Goal: Task Accomplishment & Management: Use online tool/utility

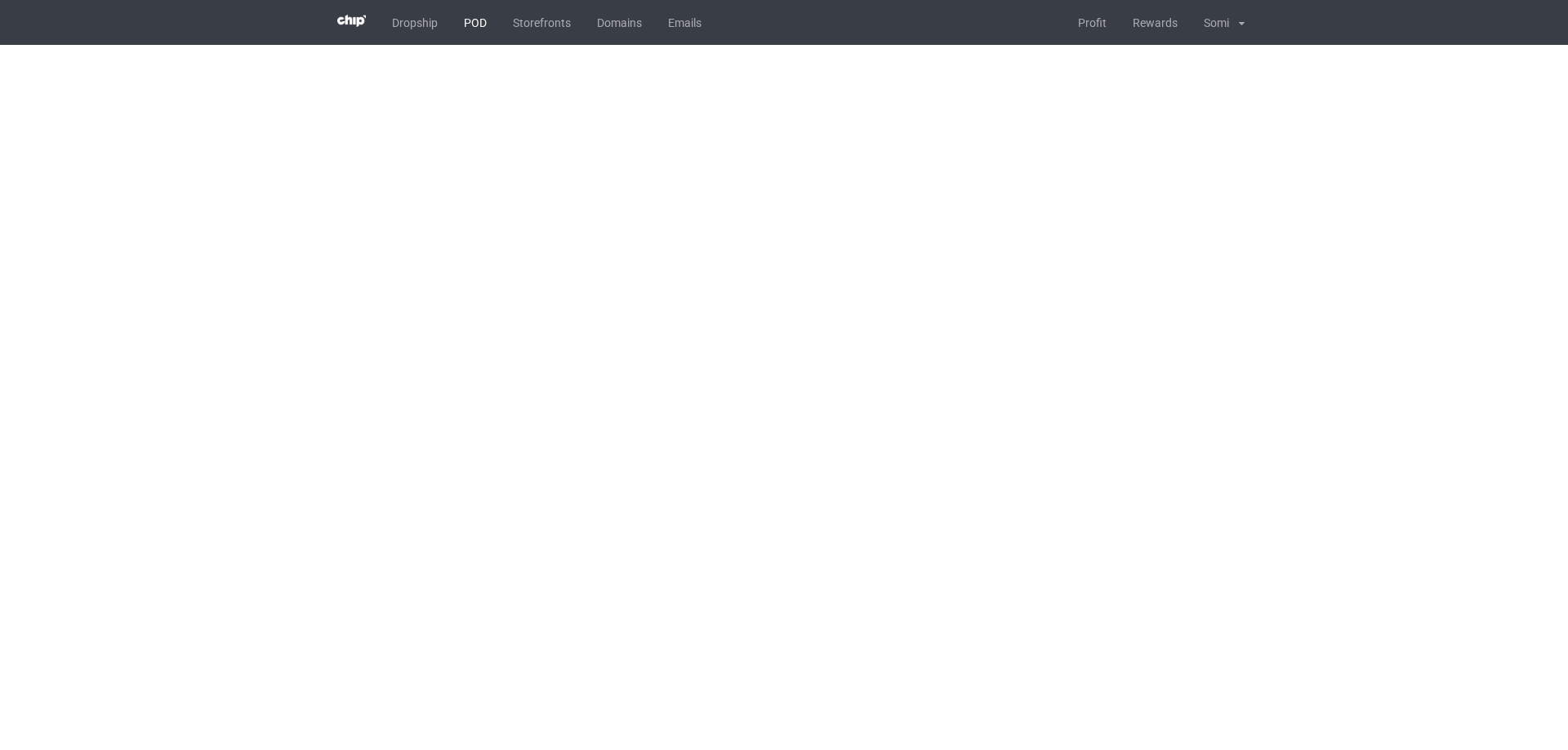
click at [472, 15] on link "POD" at bounding box center [475, 22] width 49 height 44
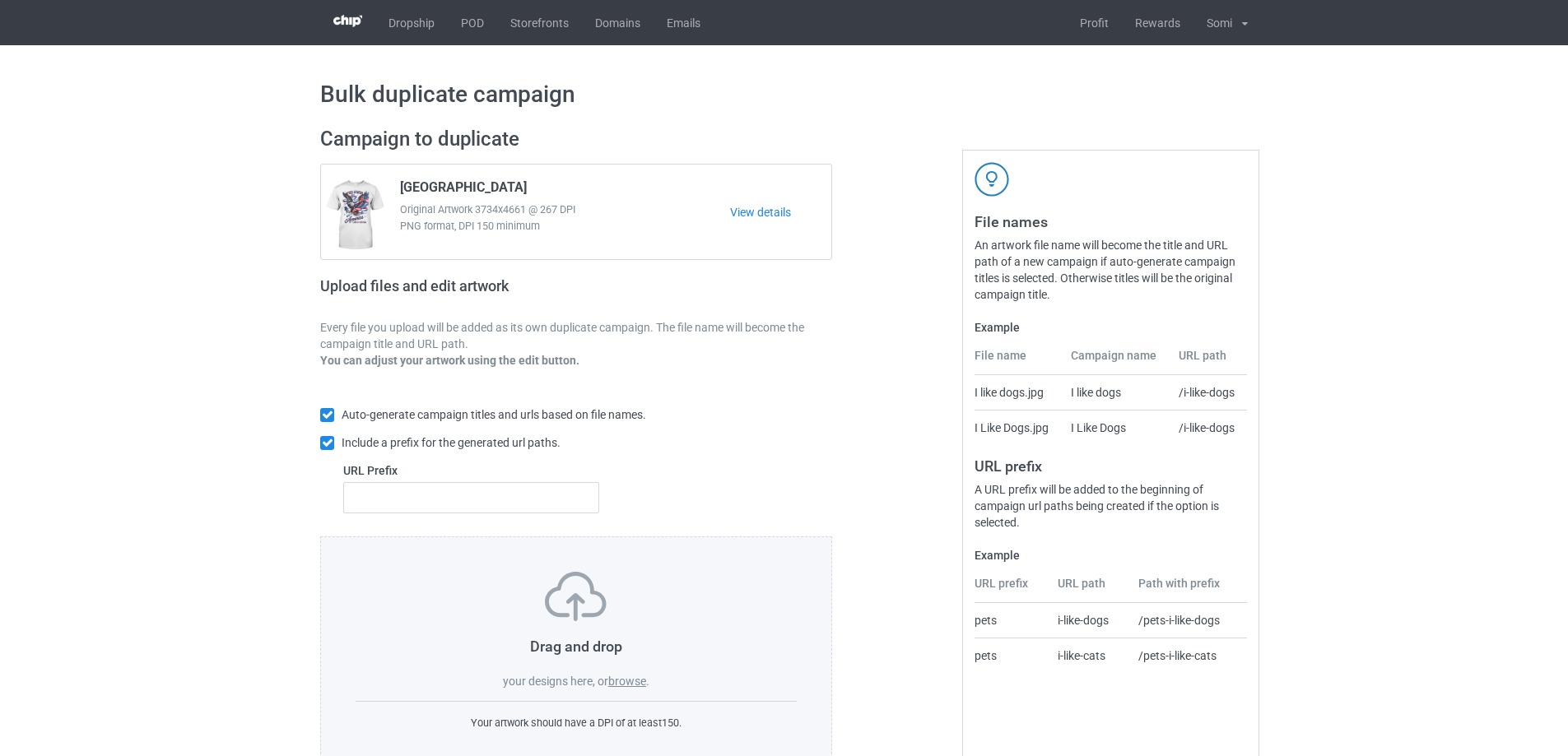
click at [634, 677] on label "browse" at bounding box center [627, 681] width 38 height 13
click at [0, 0] on input "browse" at bounding box center [0, 0] width 0 height 0
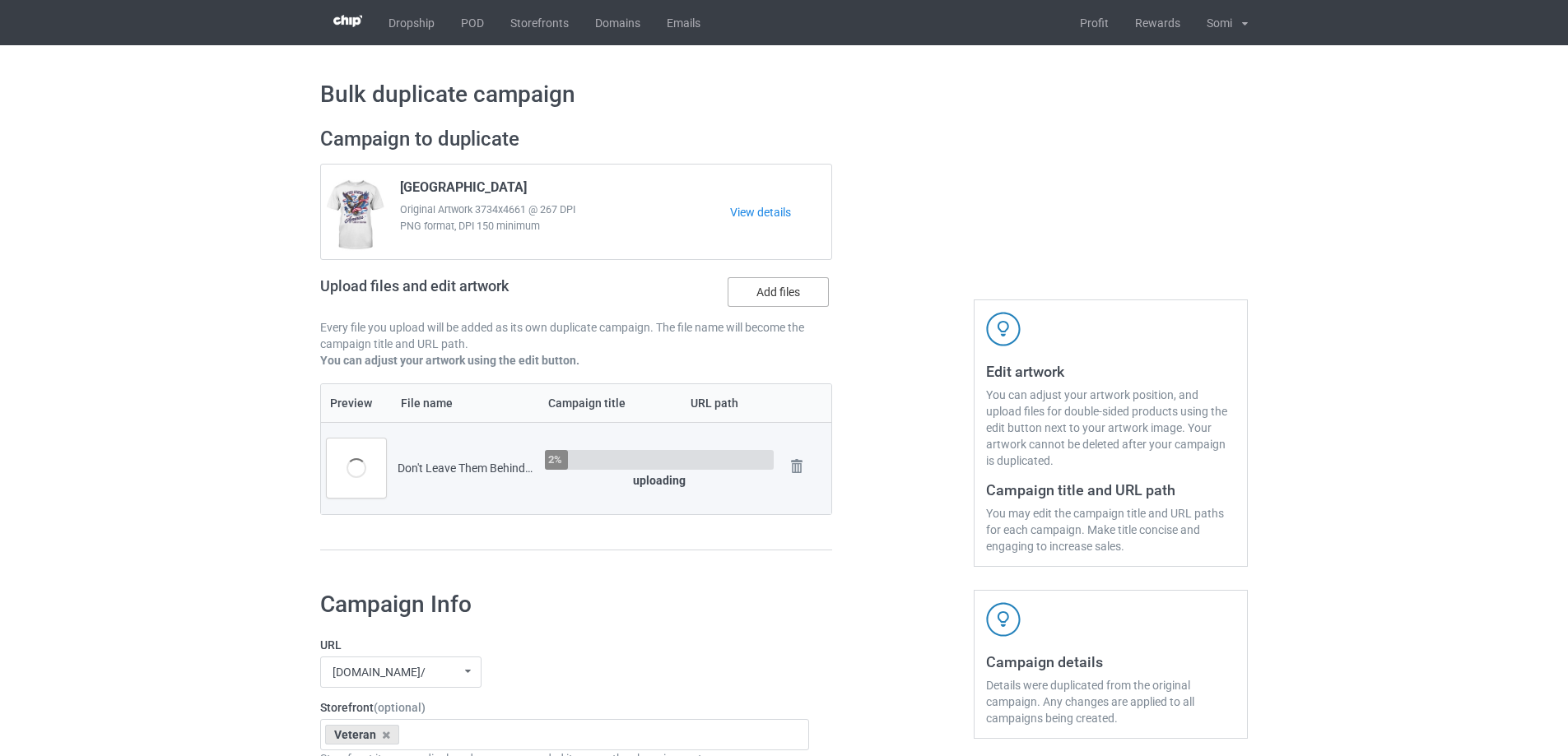
click at [748, 288] on label "Add files" at bounding box center [777, 292] width 101 height 30
click at [0, 0] on input "Add files" at bounding box center [0, 0] width 0 height 0
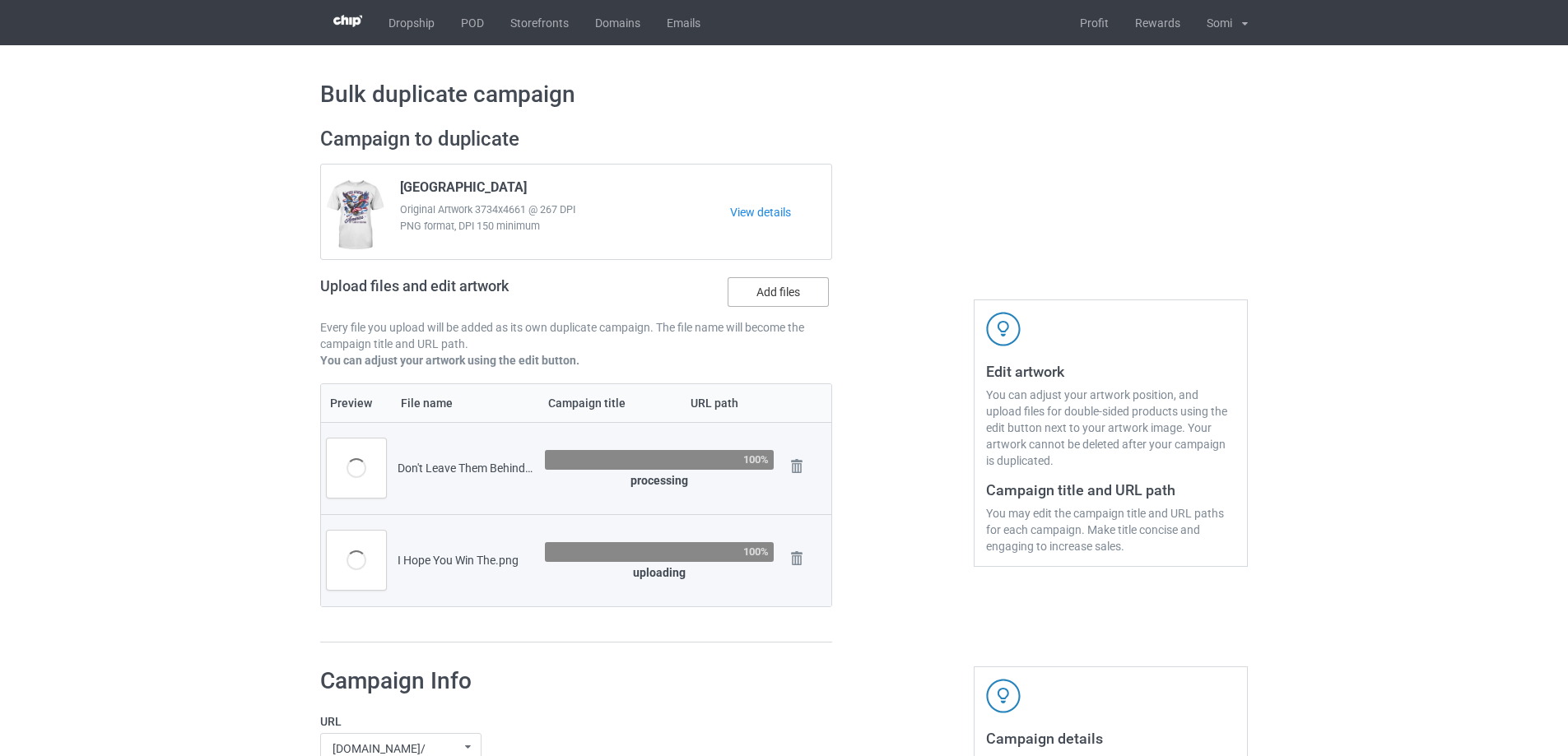
click at [741, 299] on label "Add files" at bounding box center [777, 292] width 101 height 30
click at [0, 0] on input "Add files" at bounding box center [0, 0] width 0 height 0
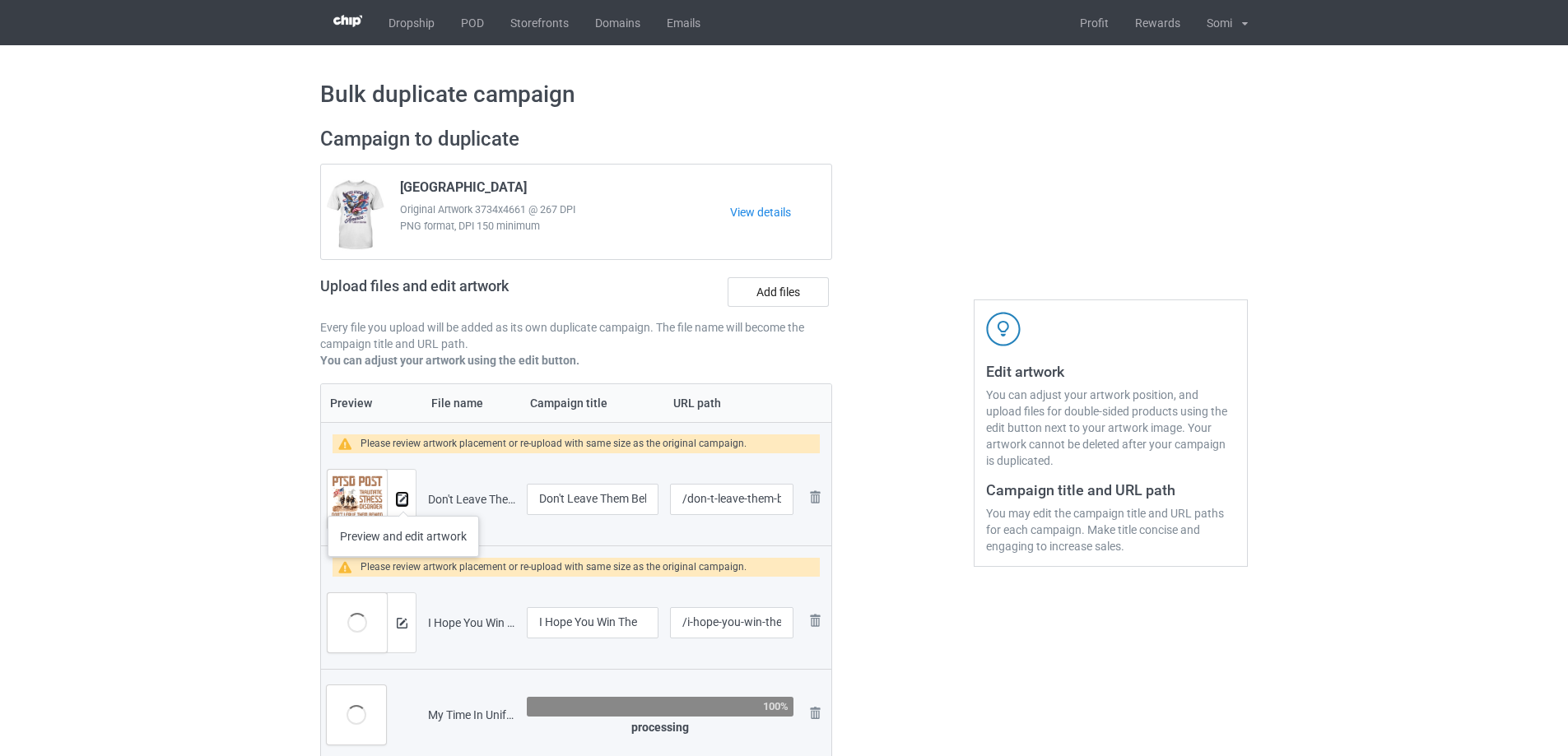
click at [403, 499] on img at bounding box center [401, 499] width 10 height 10
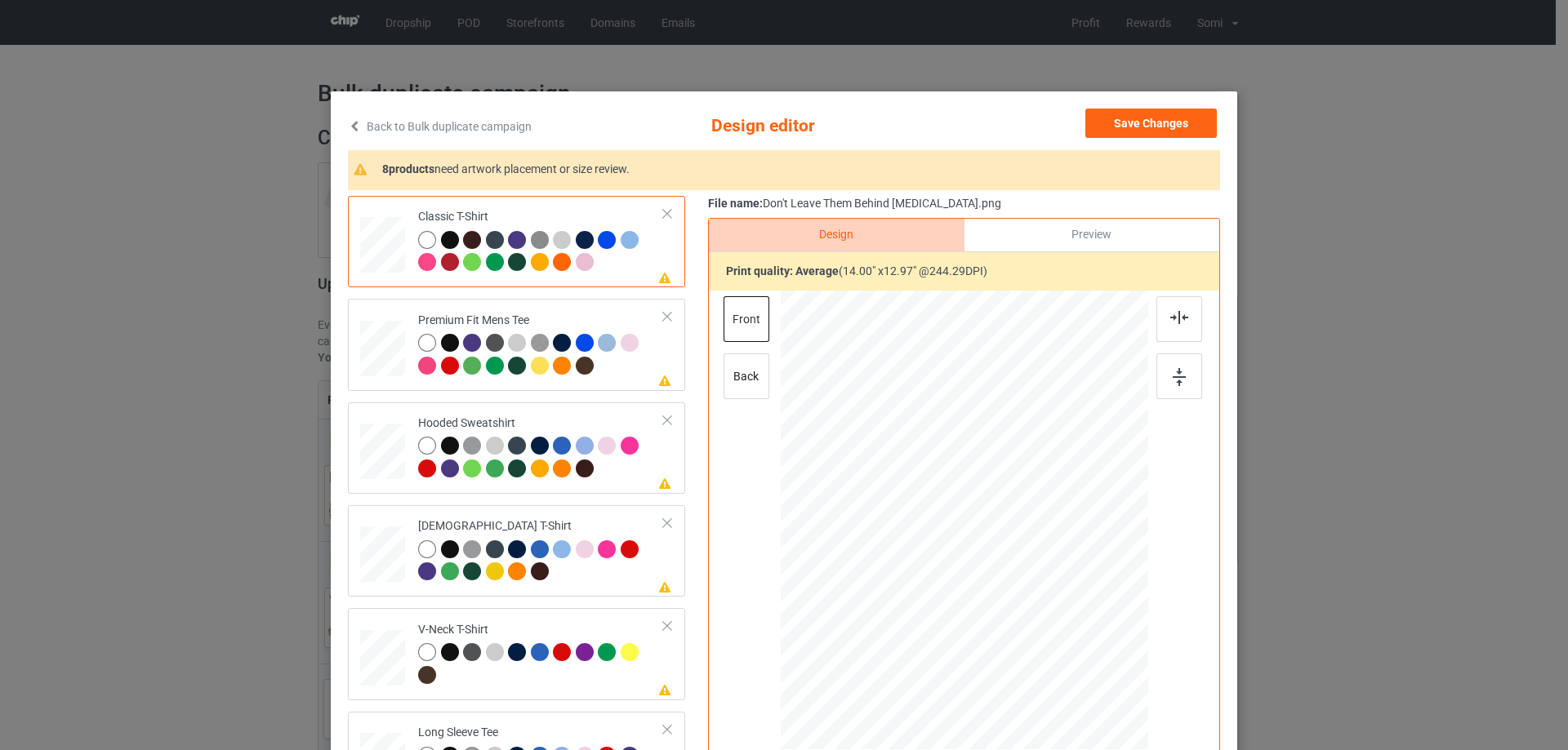
click at [447, 237] on div at bounding box center [449, 240] width 18 height 18
click at [423, 235] on div at bounding box center [426, 240] width 18 height 18
click at [1149, 128] on button "Save Changes" at bounding box center [1151, 123] width 132 height 30
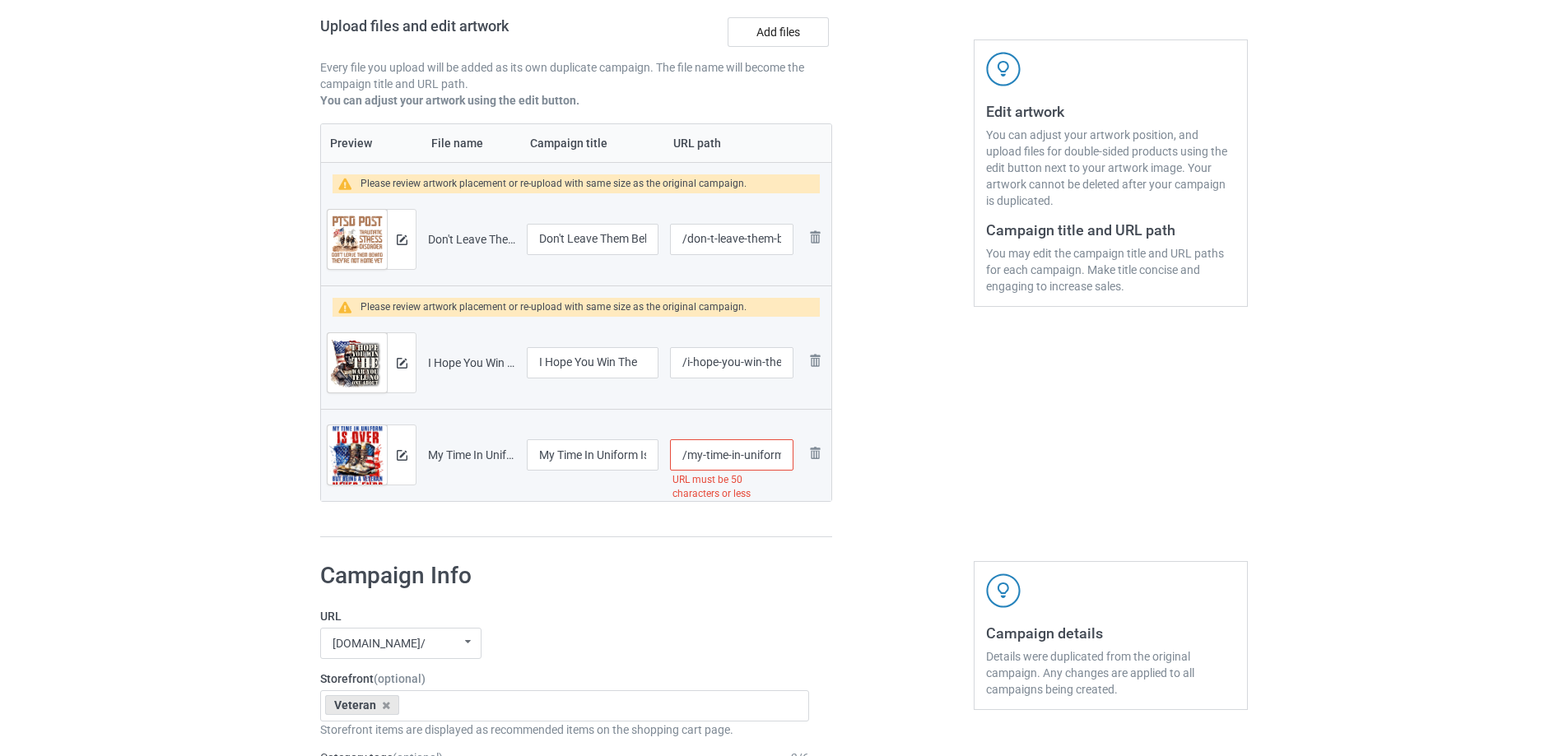
scroll to position [329, 0]
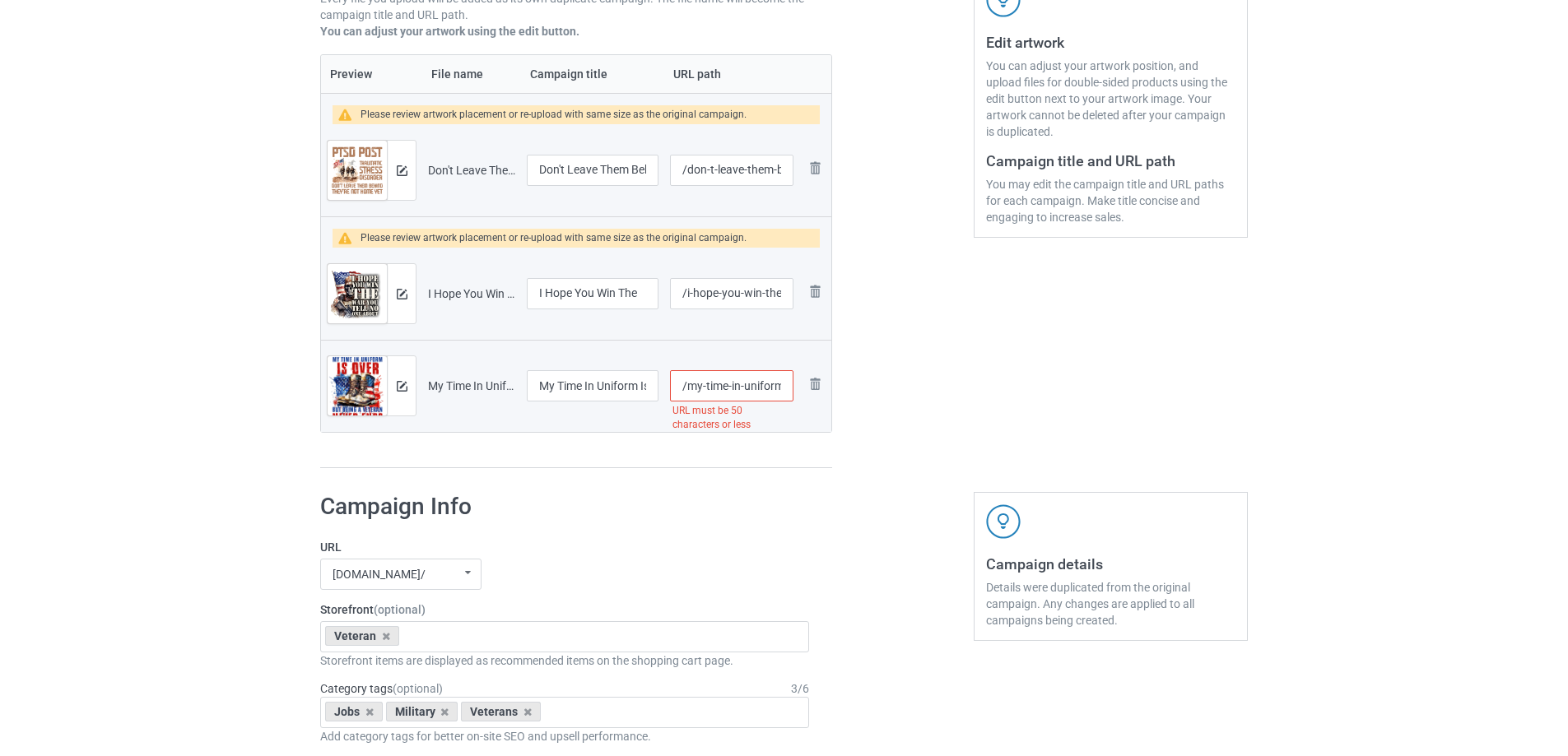
click at [730, 380] on input "/my-time-in-uniform-is-over-but-being-a-veteran-never-ends" at bounding box center [732, 386] width 123 height 32
drag, startPoint x: 701, startPoint y: 386, endPoint x: 824, endPoint y: 399, distance: 123.7
click at [824, 399] on tr "Preview and edit artwork My Time In Uniform Is Over But Being A Veteran Never E…" at bounding box center [576, 385] width 511 height 92
click at [739, 380] on input "/my-time-in-uniform-is-over-but-being-a-veteran-never-ends" at bounding box center [732, 386] width 123 height 32
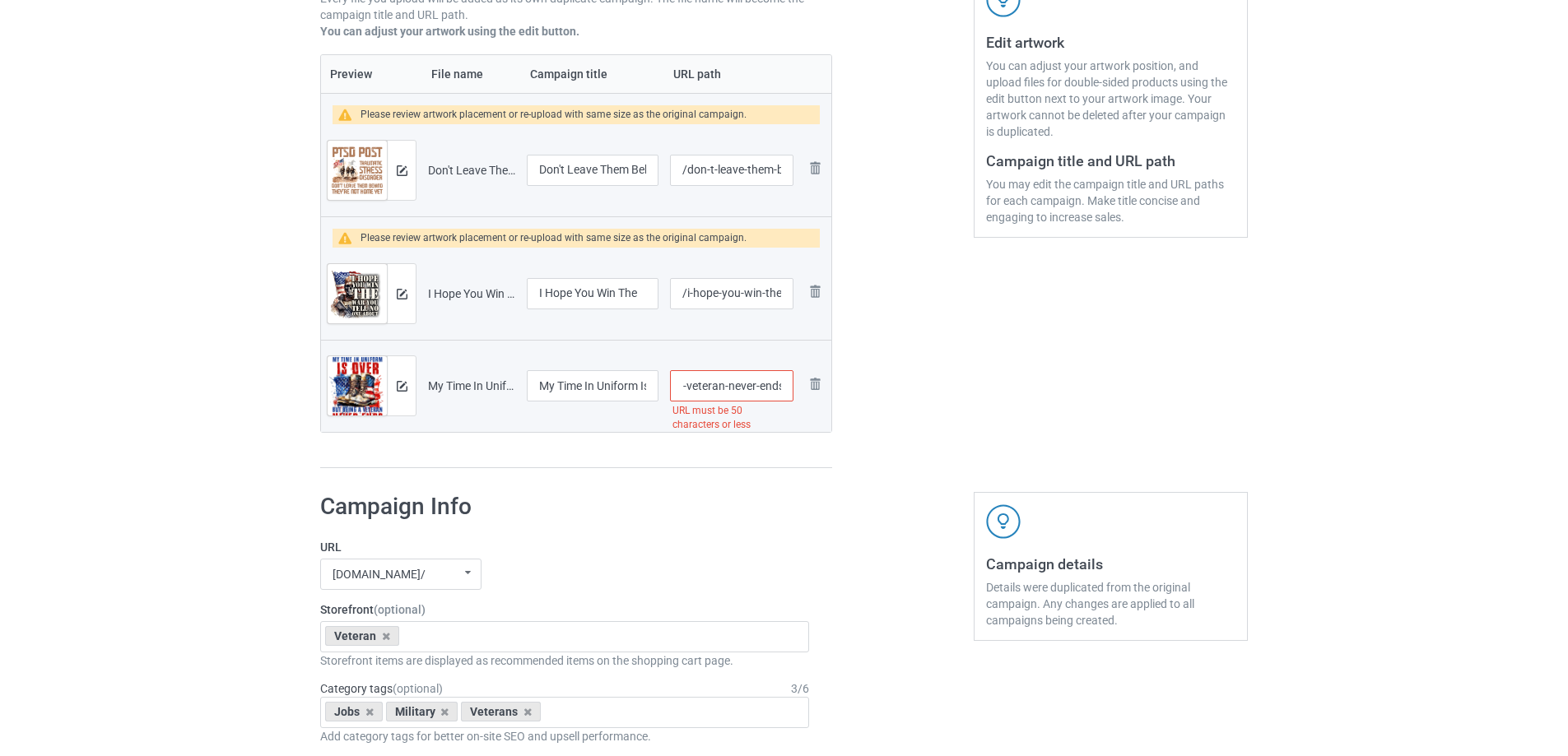
drag, startPoint x: 724, startPoint y: 385, endPoint x: 780, endPoint y: 389, distance: 56.1
click at [780, 389] on input "/my-time-in-uniform-is-over-but-being-a-veteran-never-ends" at bounding box center [732, 386] width 123 height 32
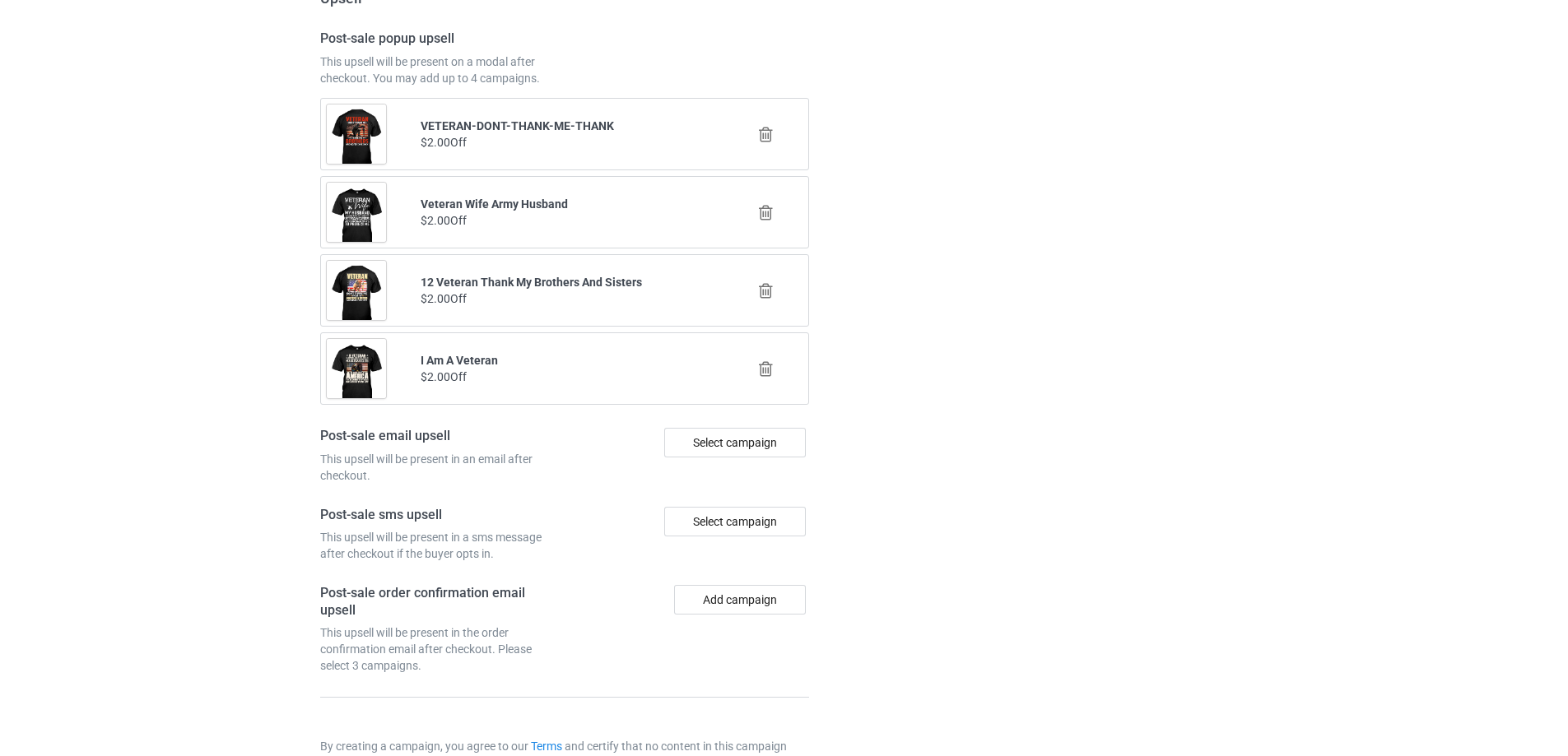
scroll to position [2146, 0]
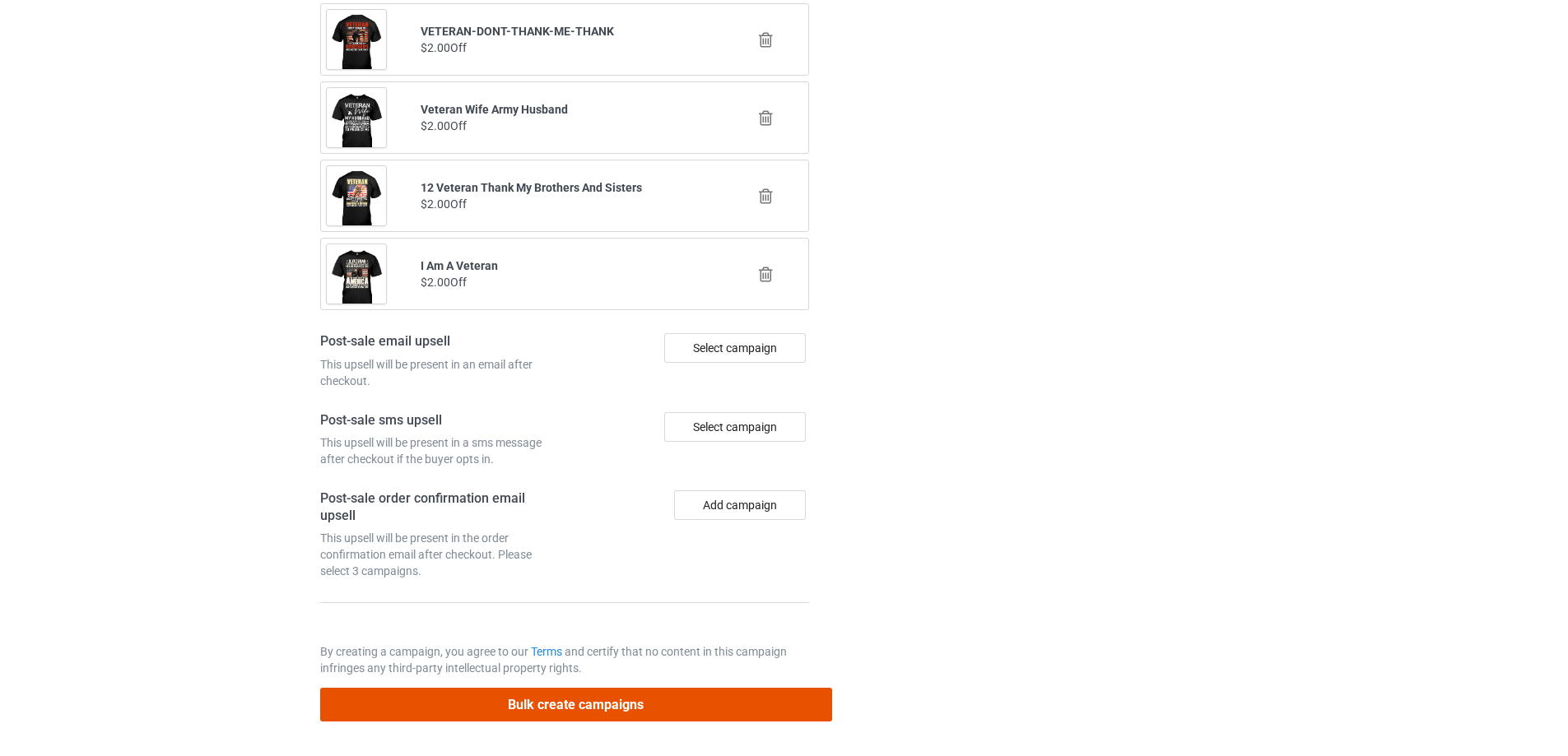
click at [491, 705] on button "Bulk create campaigns" at bounding box center [576, 705] width 511 height 34
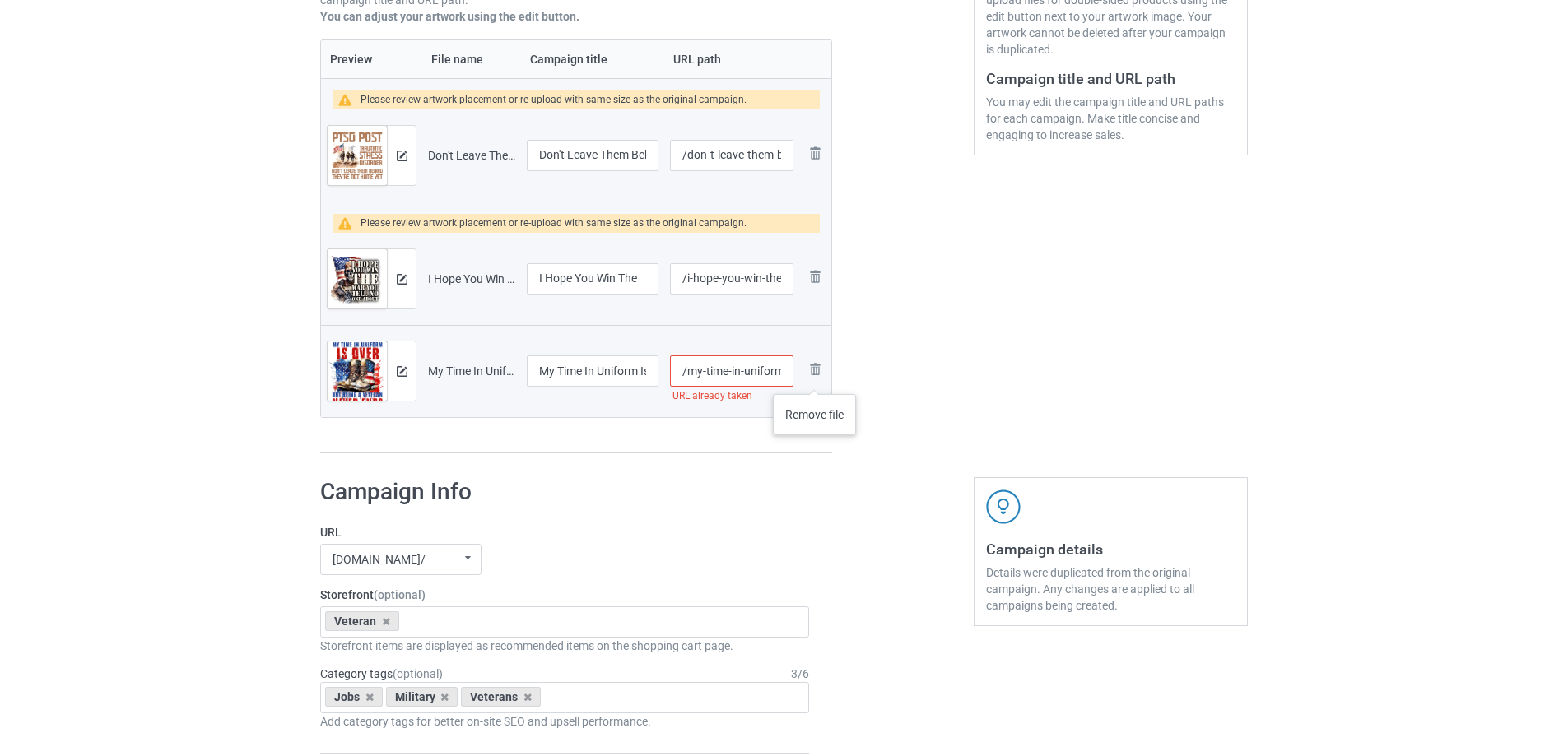
scroll to position [0, 141]
drag, startPoint x: 720, startPoint y: 367, endPoint x: 848, endPoint y: 383, distance: 129.0
click at [848, 383] on div "The following files have either invalid campaign titles or URL paths My Time In…" at bounding box center [784, 85] width 950 height 762
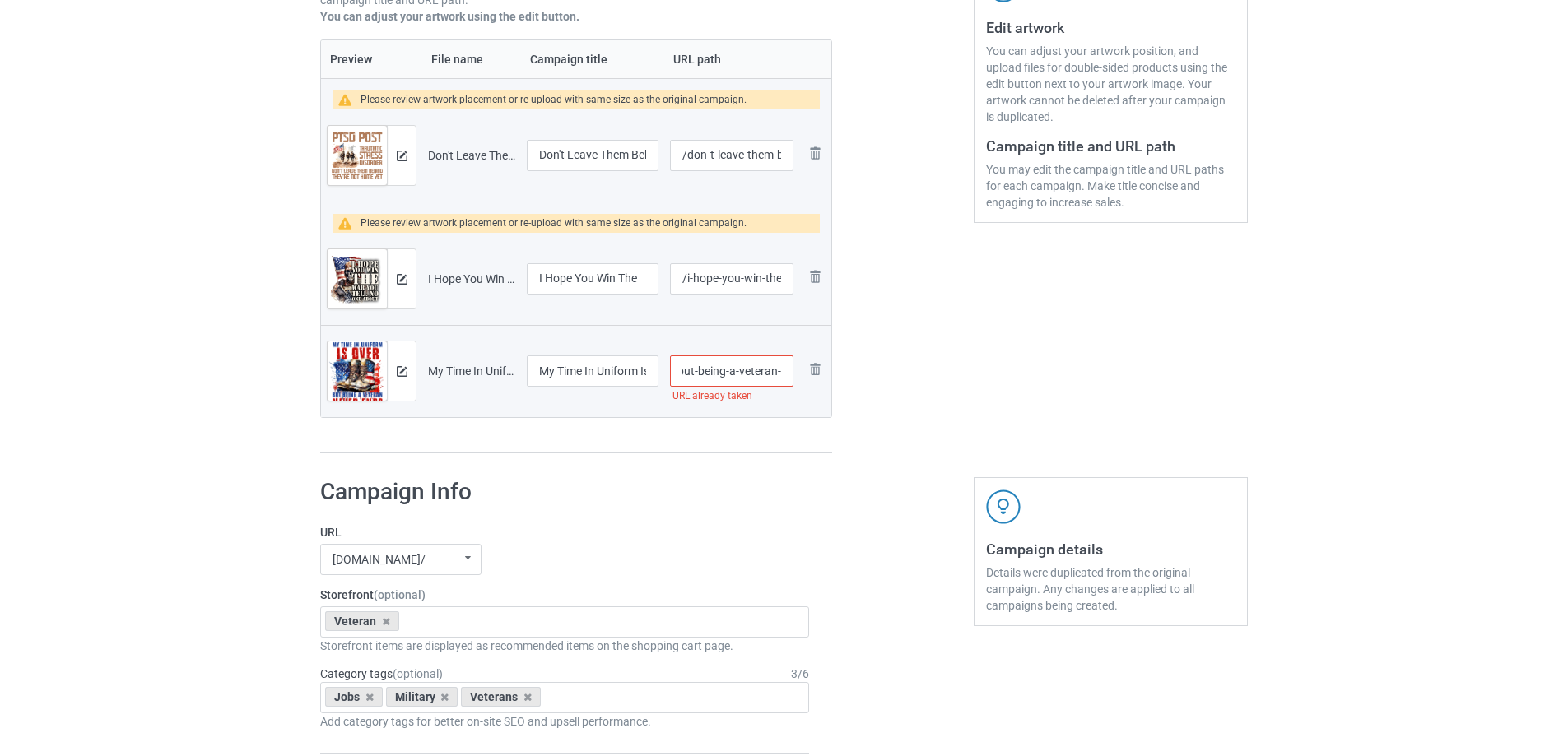
scroll to position [0, 144]
drag, startPoint x: 736, startPoint y: 372, endPoint x: 859, endPoint y: 392, distance: 124.6
click at [859, 392] on div "Campaign to duplicate United States of America Original Artwork 3734x4661 @ 267…" at bounding box center [784, 119] width 950 height 694
click at [873, 435] on div at bounding box center [903, 119] width 119 height 694
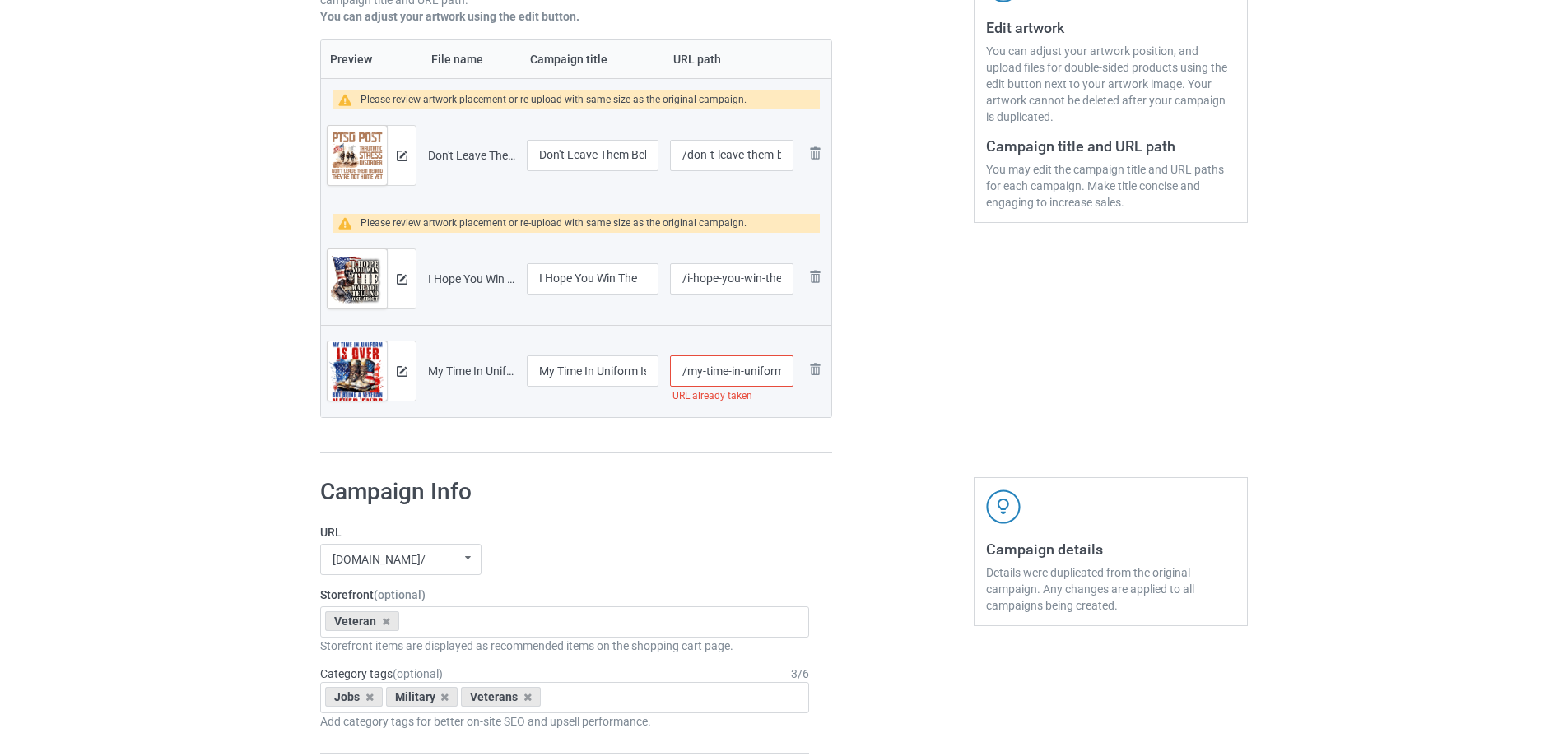
click at [737, 366] on input "/my-time-in-uniform-is-over-but-being-a-veteran-1" at bounding box center [732, 371] width 123 height 32
drag, startPoint x: 737, startPoint y: 366, endPoint x: 825, endPoint y: 383, distance: 89.6
click at [825, 383] on tr "Preview and edit artwork My Time In Uniform Is Over But Being A Veteran Never E…" at bounding box center [576, 371] width 511 height 92
click at [781, 371] on input "/my-time-in-uniform-is-over-but-being-a-veteran-1" at bounding box center [732, 371] width 123 height 32
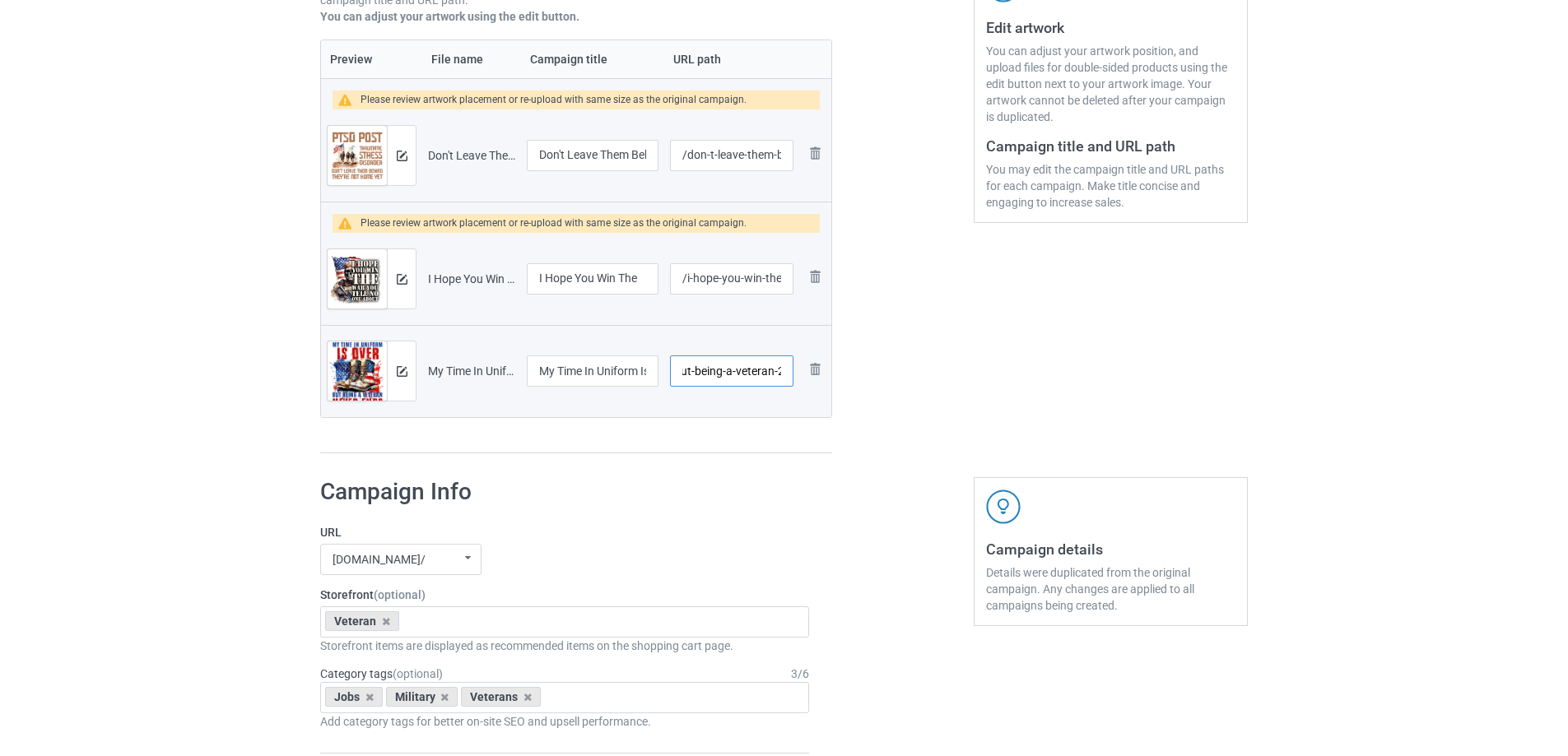
type input "/my-time-in-uniform-is-over-but-being-a-veteran-2"
click at [900, 455] on div at bounding box center [903, 119] width 119 height 694
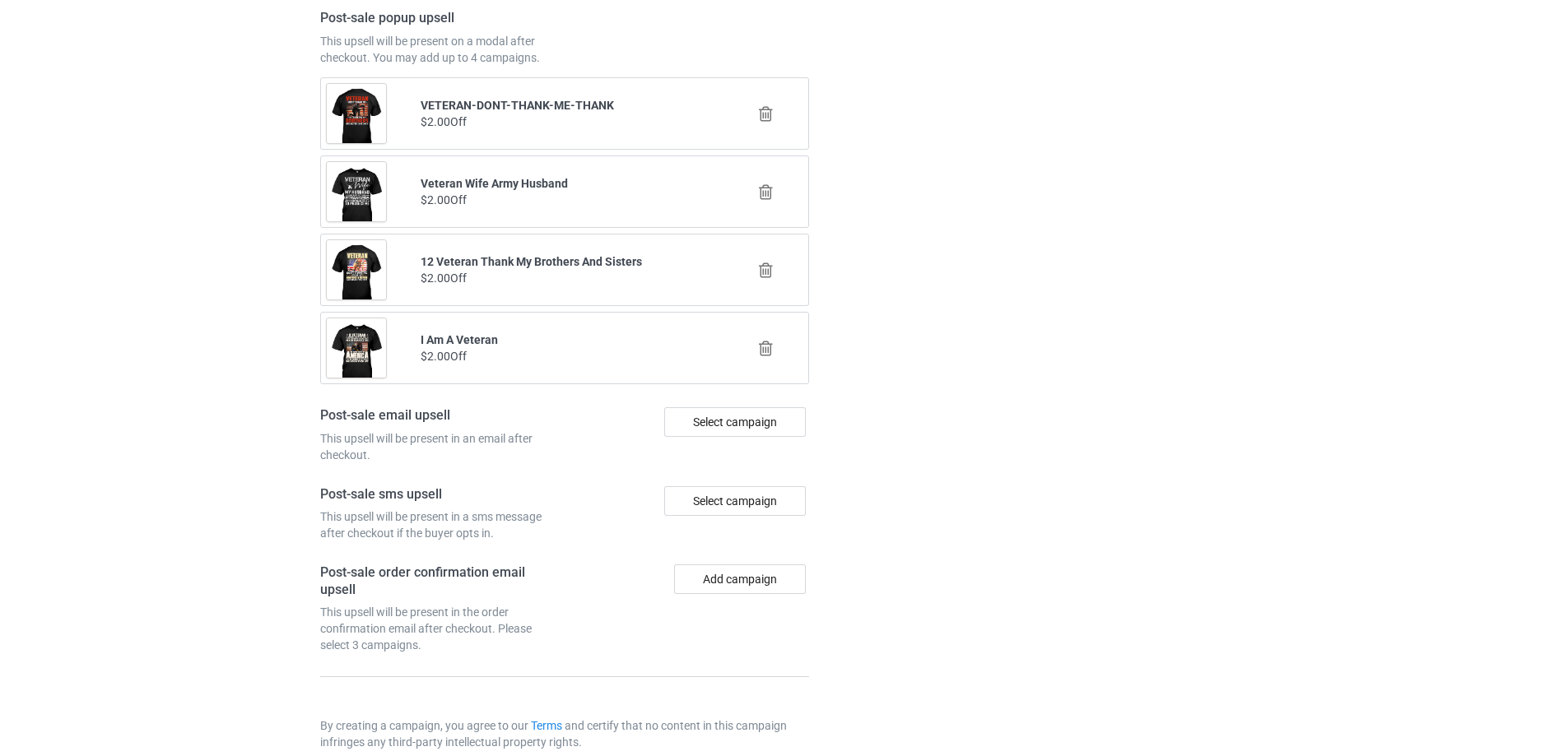
scroll to position [2146, 0]
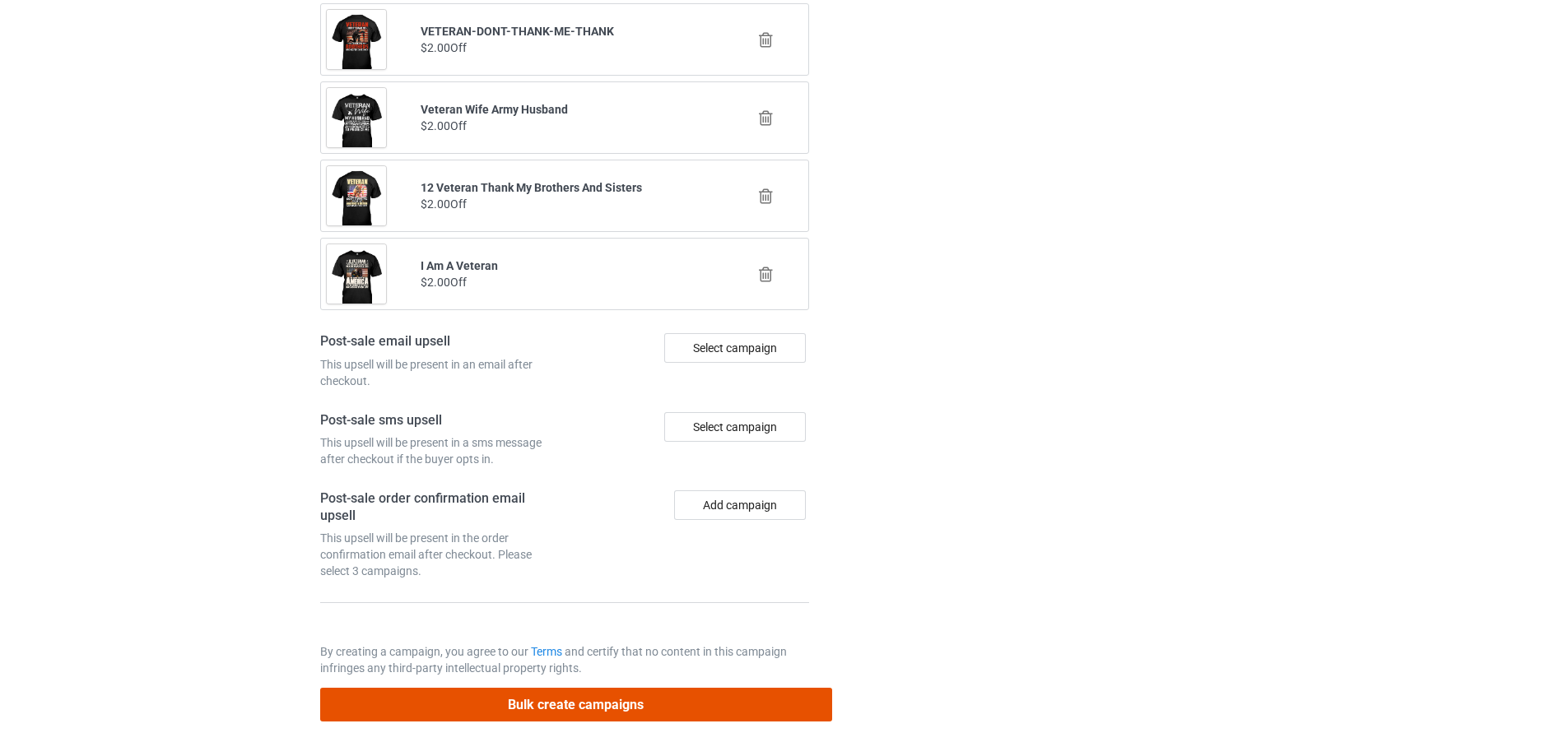
click at [606, 690] on button "Bulk create campaigns" at bounding box center [576, 705] width 511 height 34
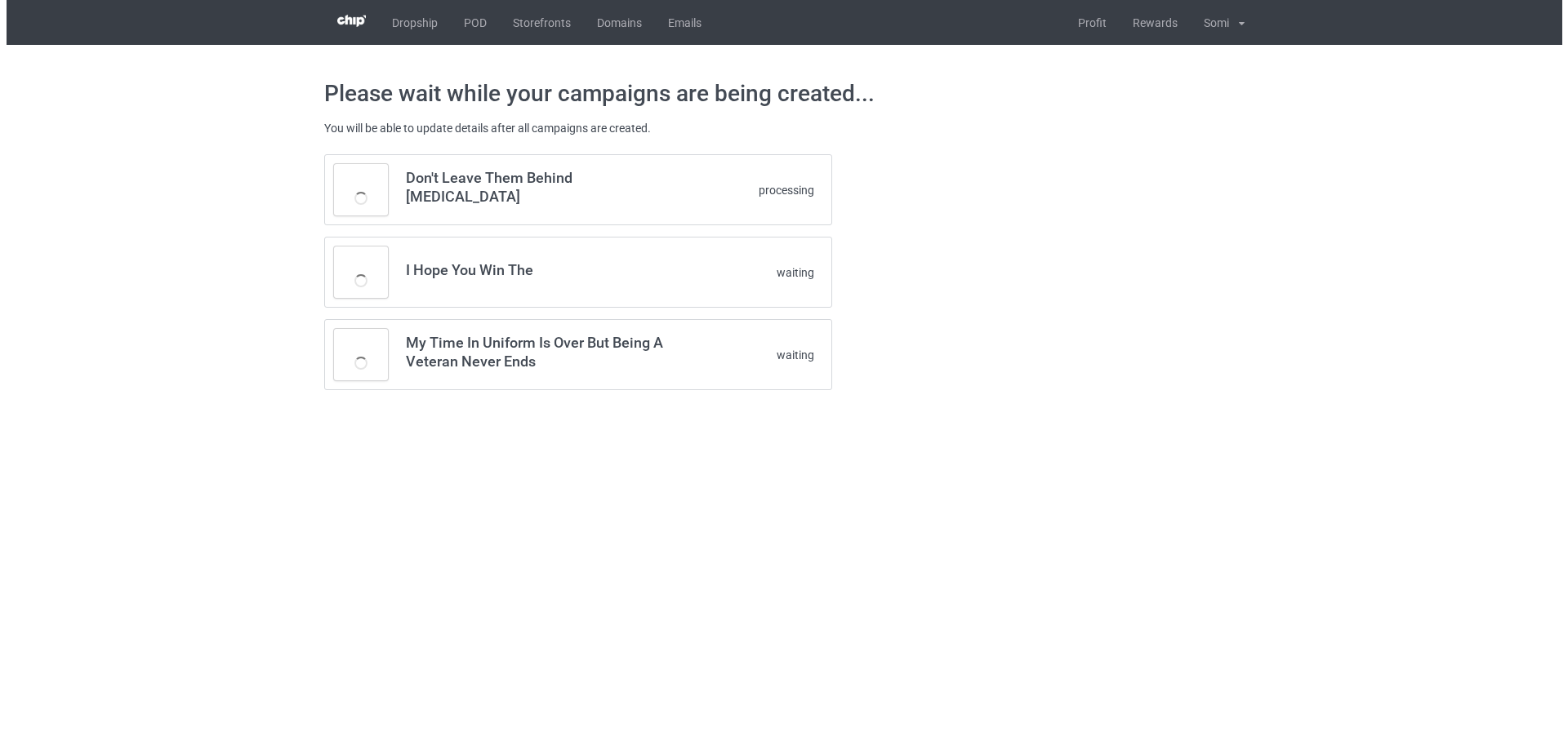
scroll to position [0, 0]
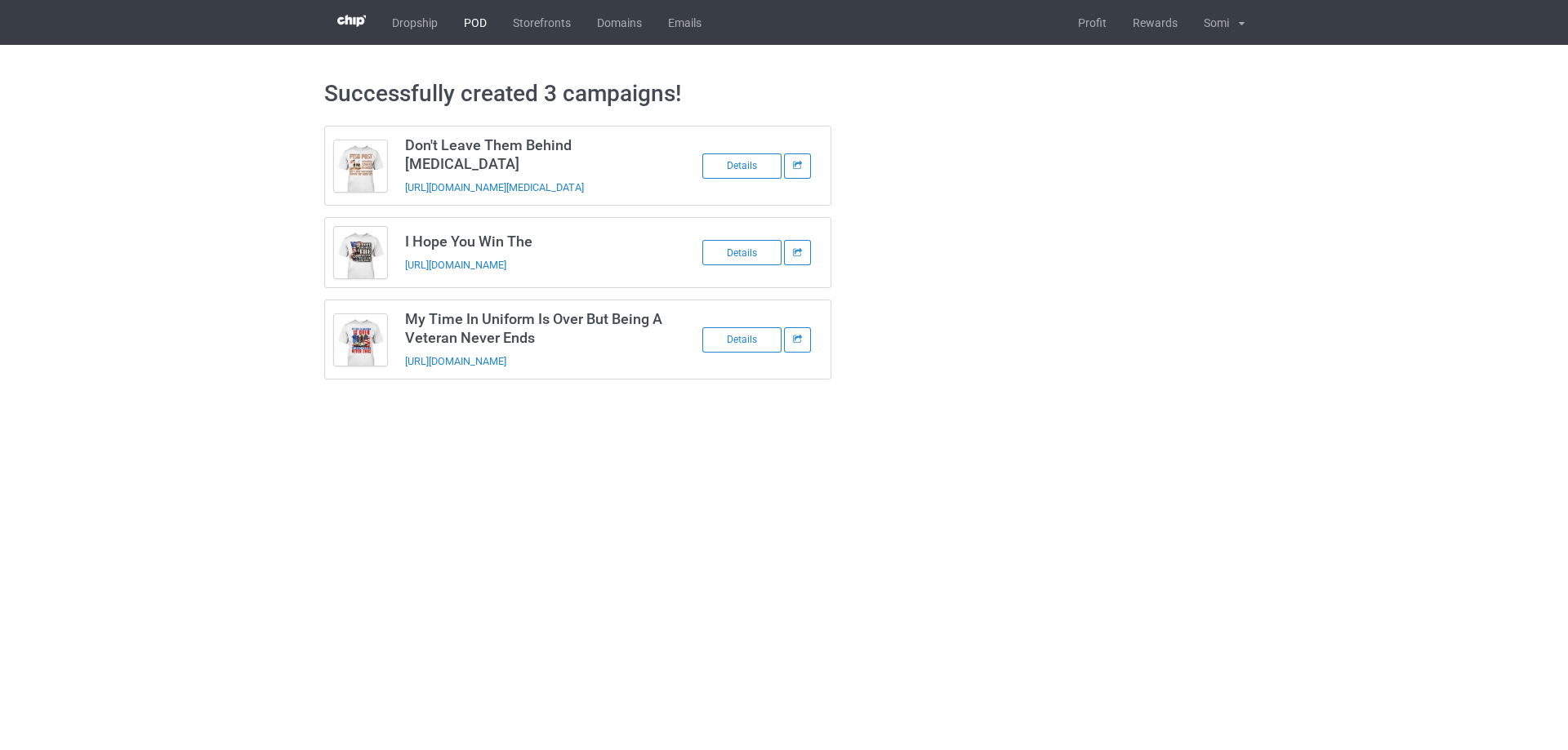
click at [466, 19] on link "POD" at bounding box center [475, 22] width 49 height 44
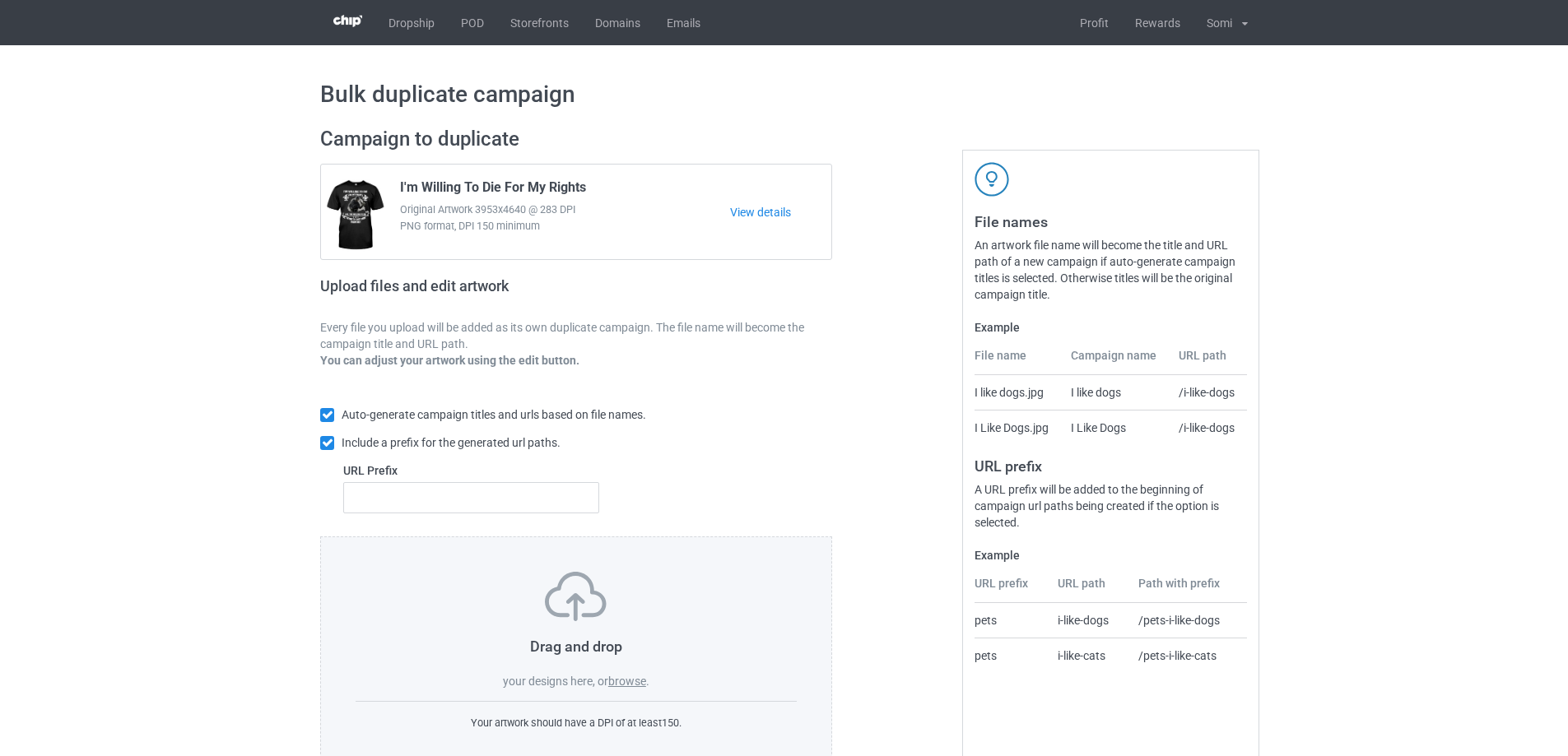
click at [636, 674] on div "Drag and drop your designs here, or browse ." at bounding box center [576, 631] width 441 height 118
click at [628, 696] on div "Drag and drop your designs here, or browse . Your artwork should have a DPI of …" at bounding box center [576, 651] width 511 height 231
click at [623, 688] on label "browse" at bounding box center [627, 681] width 38 height 13
click at [0, 0] on input "browse" at bounding box center [0, 0] width 0 height 0
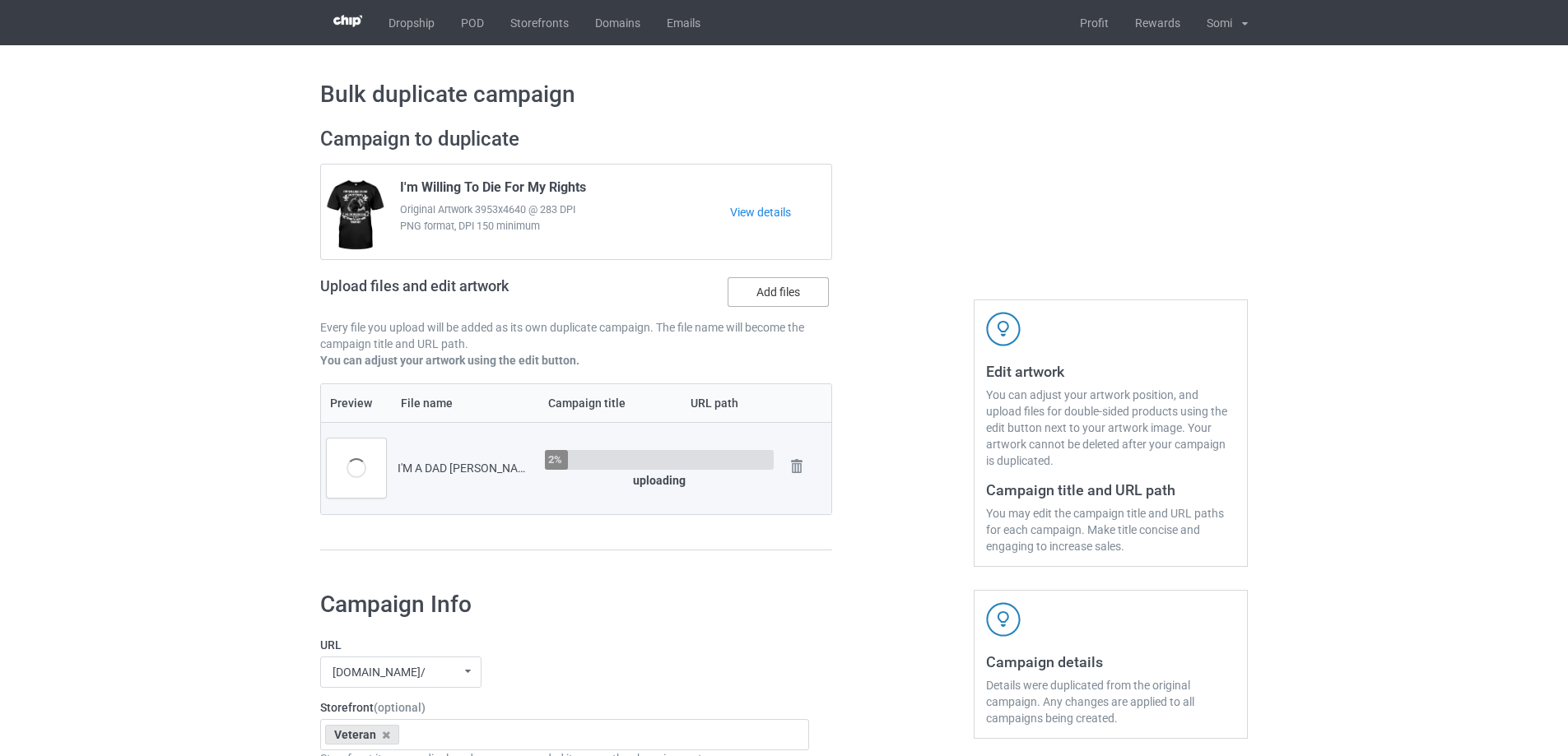
click at [746, 288] on label "Add files" at bounding box center [777, 292] width 101 height 30
click at [0, 0] on input "Add files" at bounding box center [0, 0] width 0 height 0
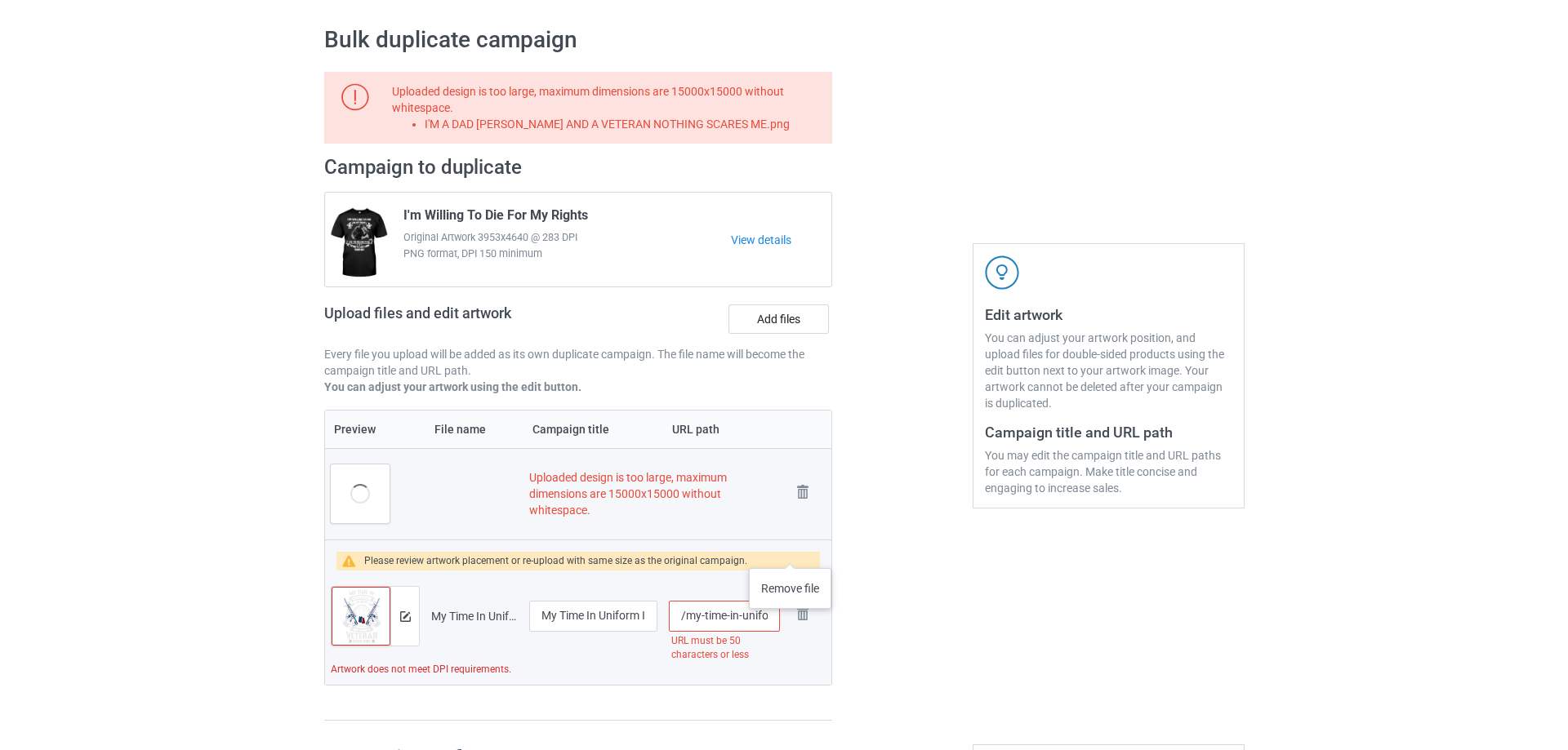
scroll to position [81, 0]
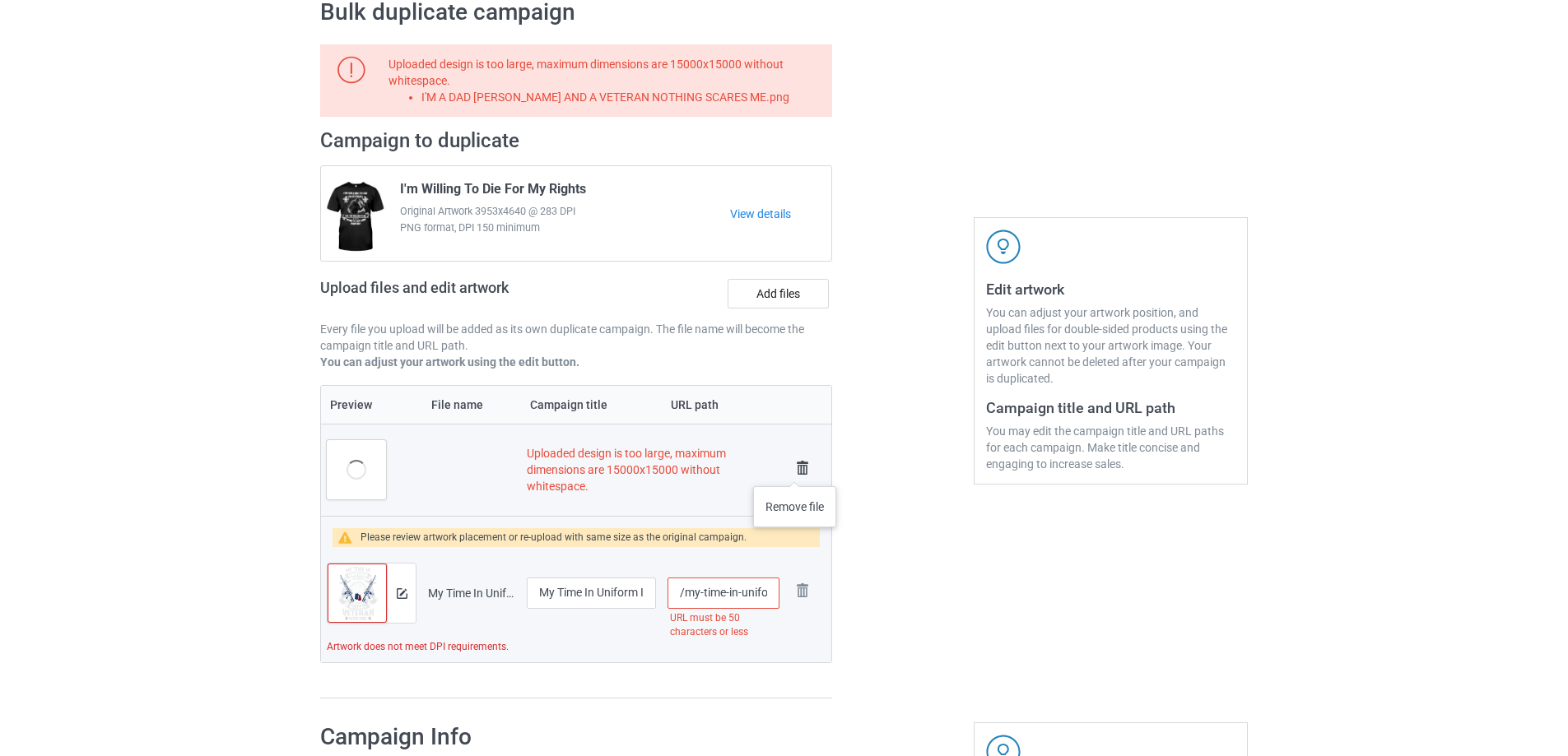
click at [795, 469] on img at bounding box center [802, 468] width 23 height 23
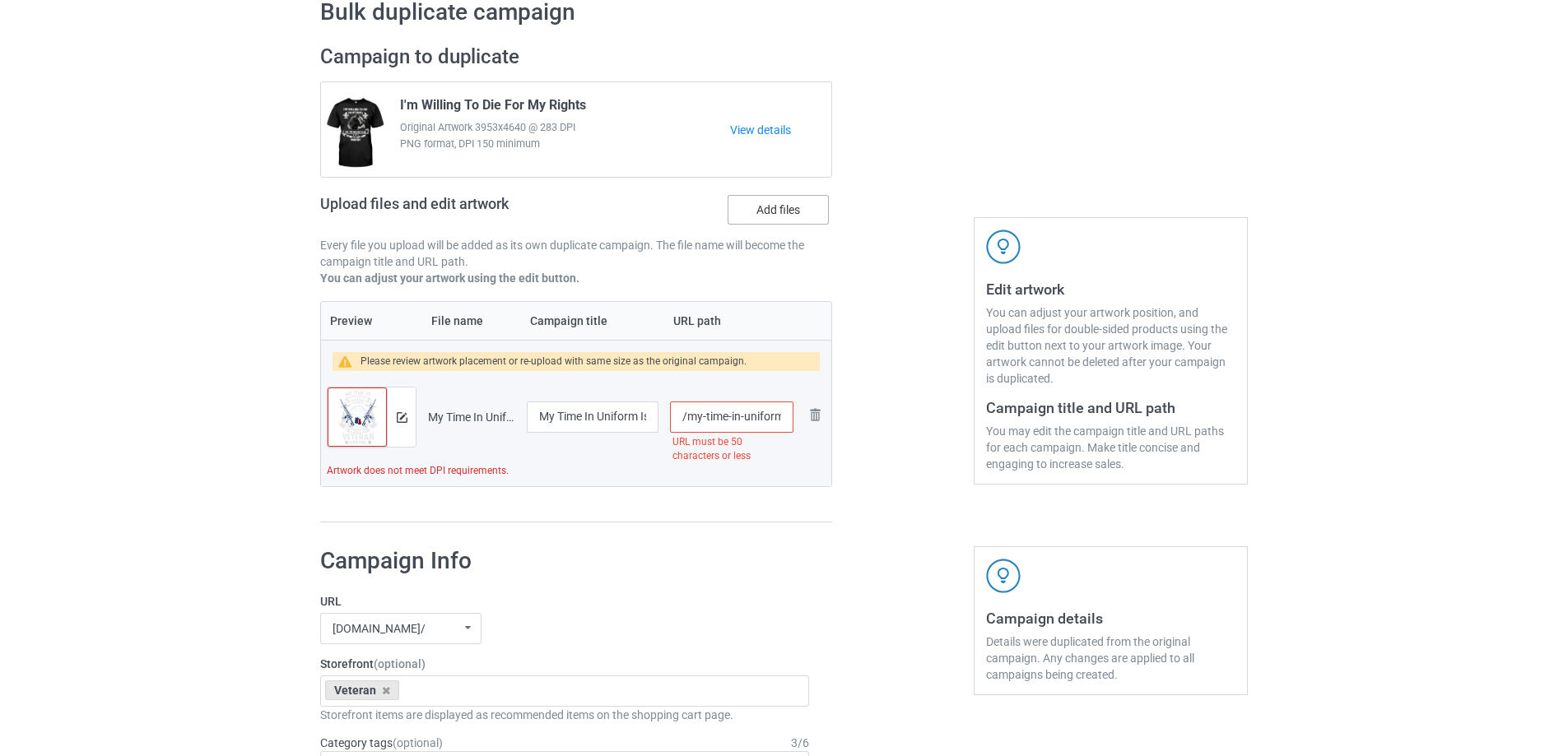
click at [767, 220] on label "Add files" at bounding box center [777, 210] width 101 height 30
click at [0, 0] on input "Add files" at bounding box center [0, 0] width 0 height 0
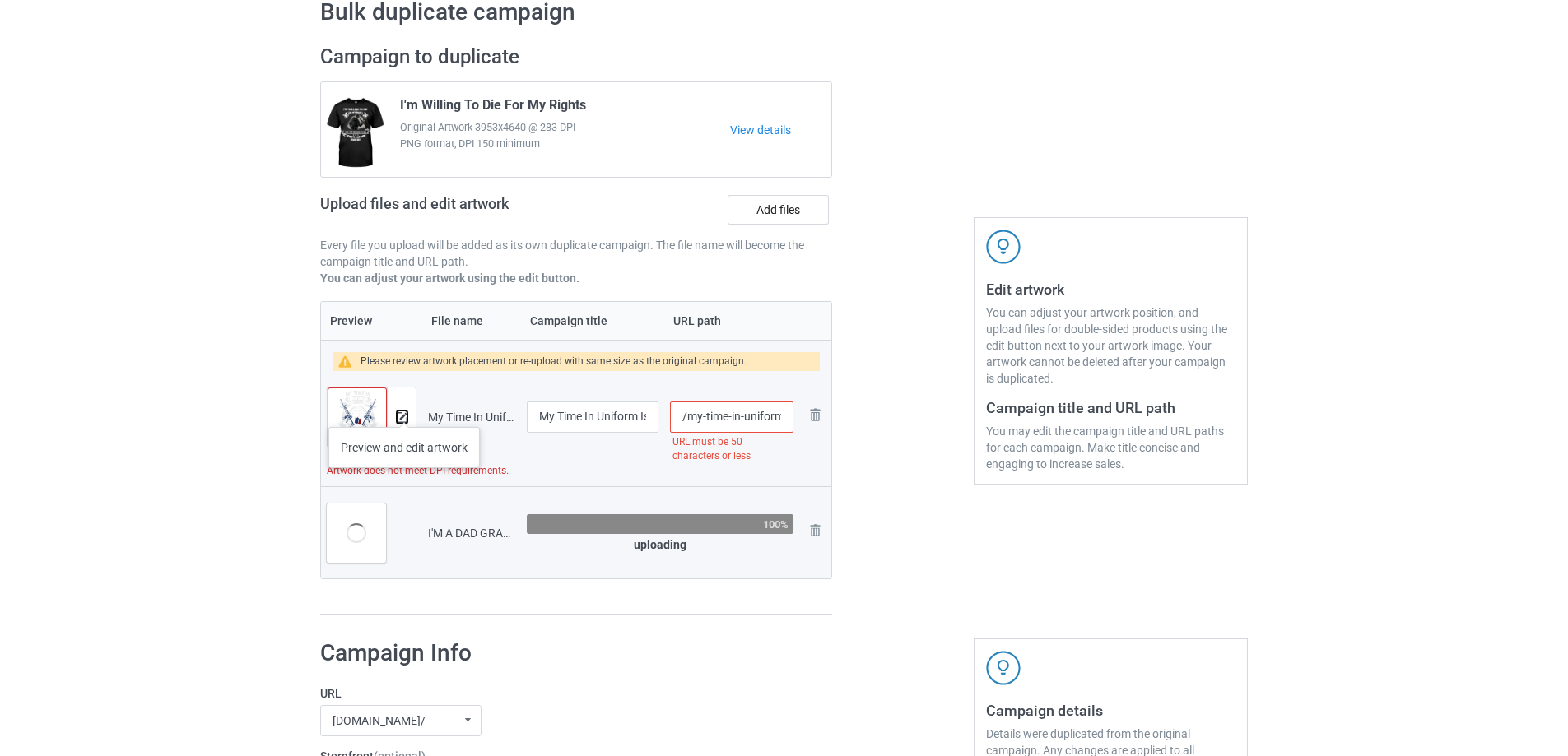
click at [404, 411] on button at bounding box center [401, 417] width 10 height 13
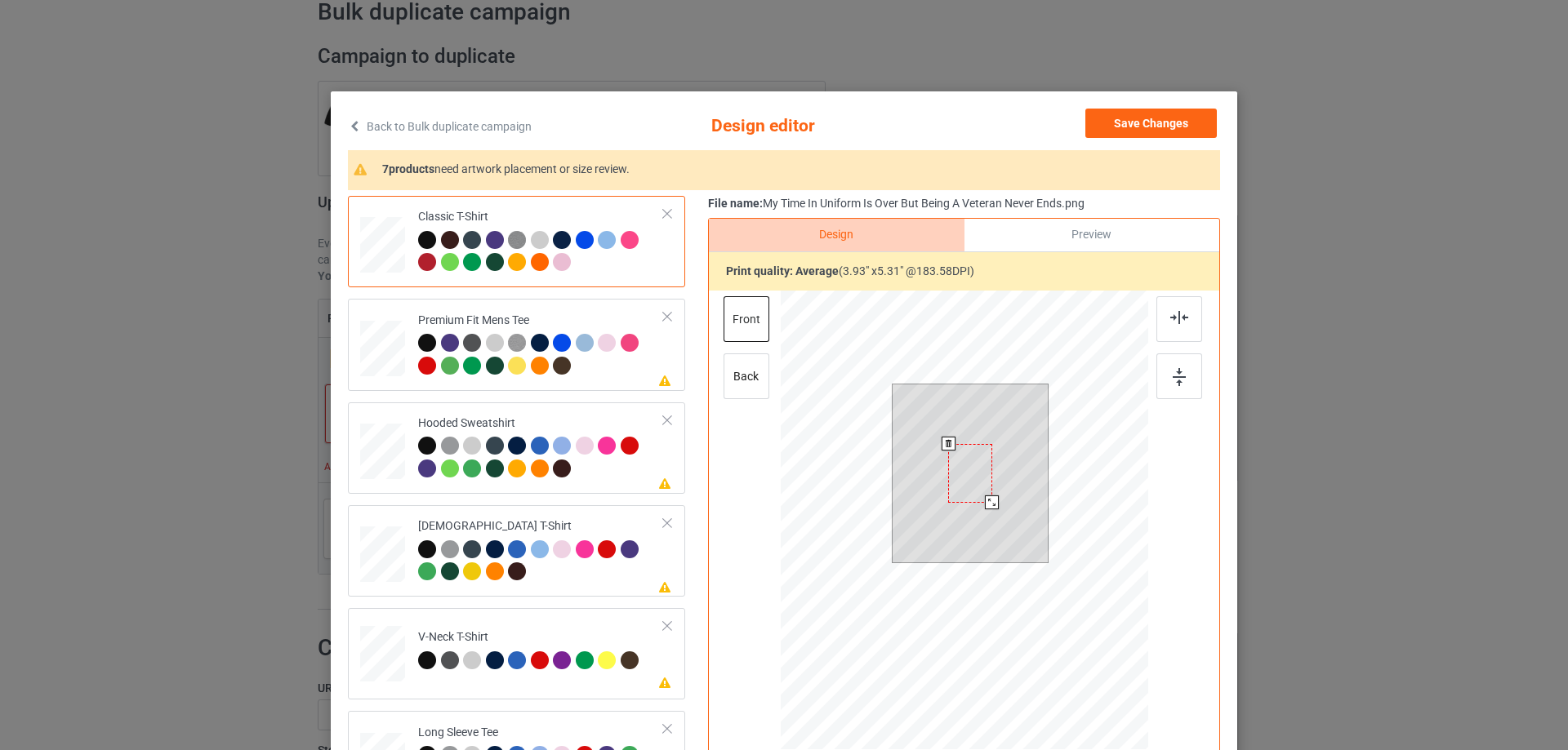
drag, startPoint x: 1029, startPoint y: 599, endPoint x: 990, endPoint y: 534, distance: 75.8
click at [990, 534] on div at bounding box center [971, 473] width 156 height 178
click at [961, 469] on div at bounding box center [971, 473] width 44 height 58
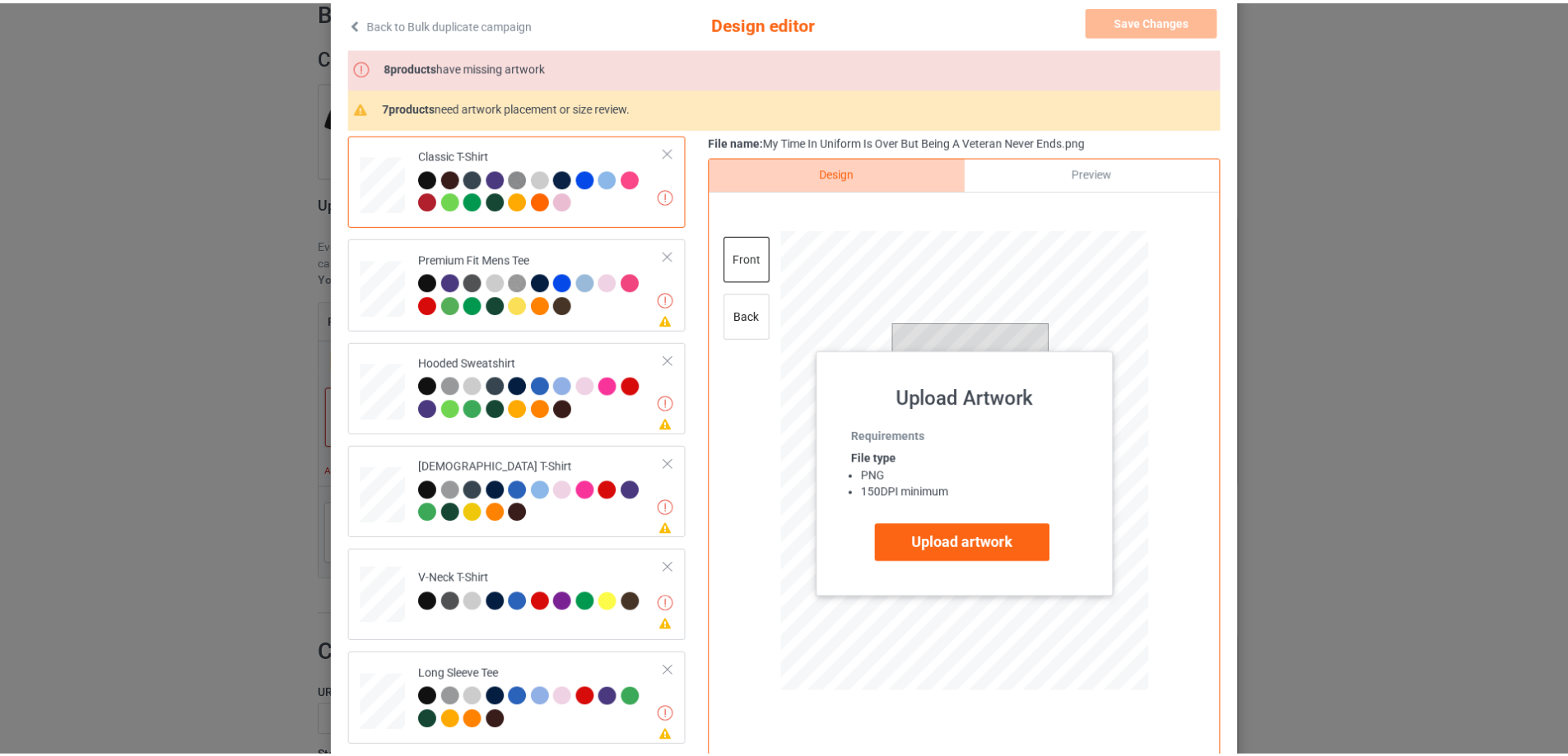
scroll to position [0, 0]
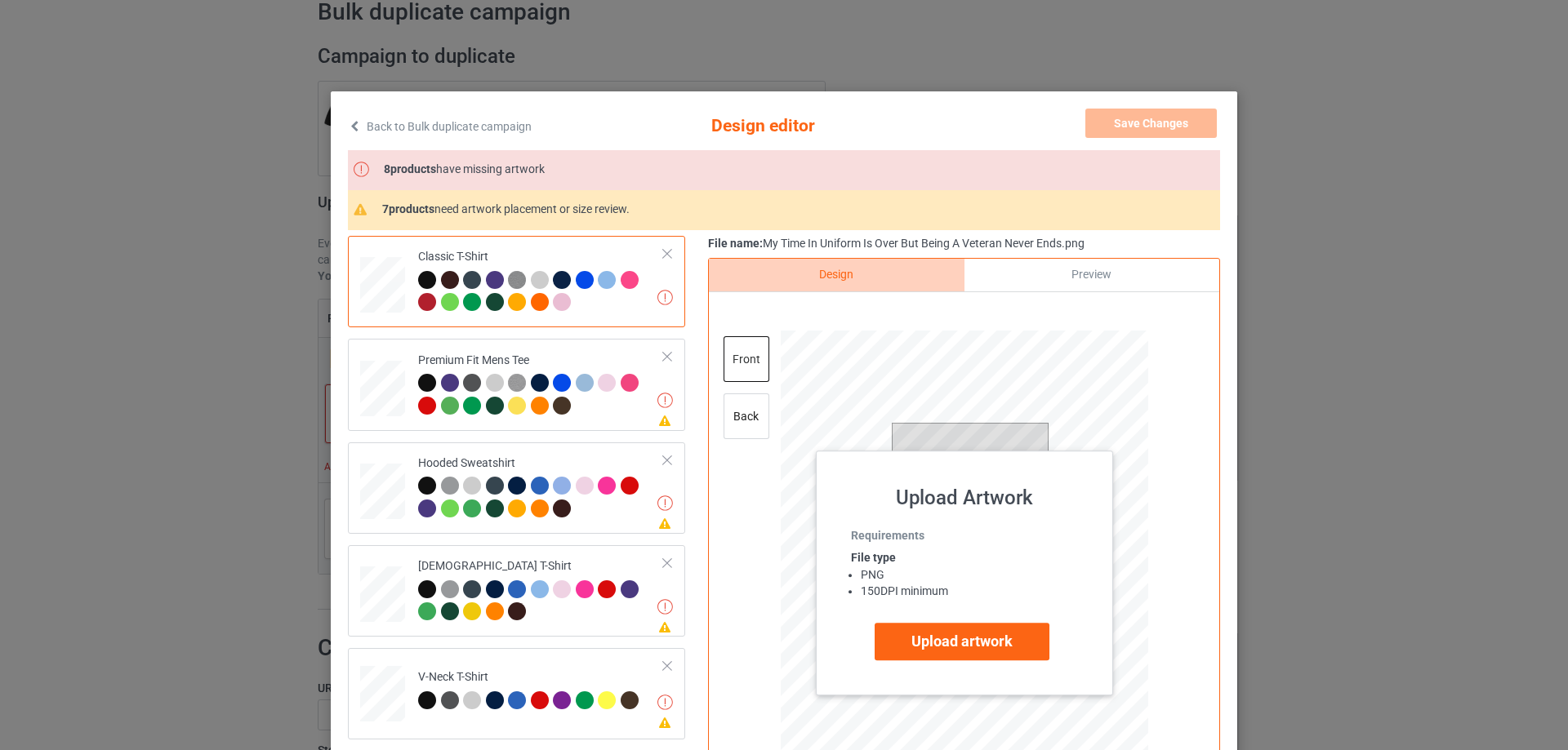
click at [1300, 221] on div "Back to Bulk duplicate campaign Design editor Save Changes Missing artworks 8 p…" at bounding box center [784, 375] width 1568 height 750
click at [466, 127] on link "Back to Bulk duplicate campaign" at bounding box center [440, 126] width 183 height 36
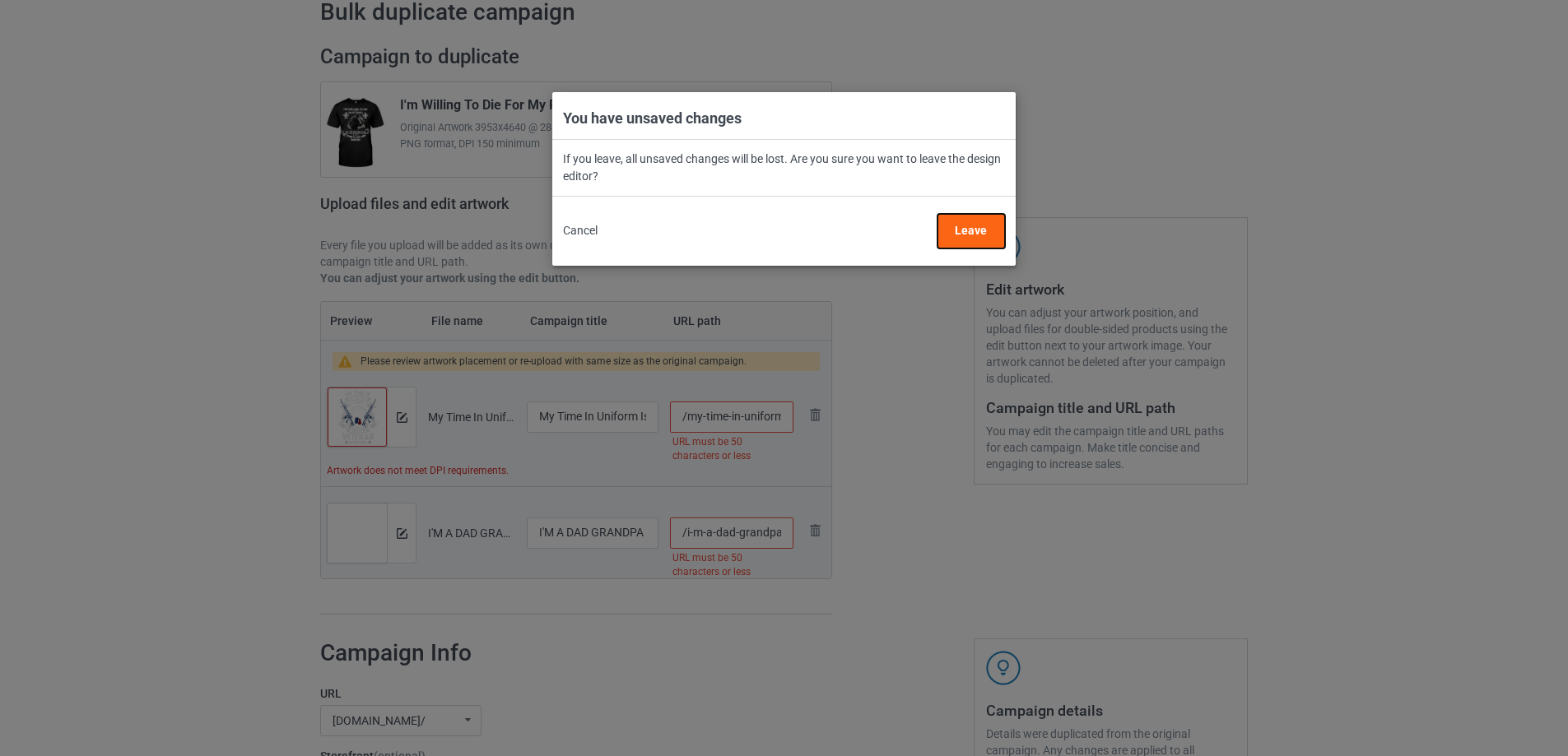
click at [962, 228] on button "Leave" at bounding box center [971, 231] width 67 height 35
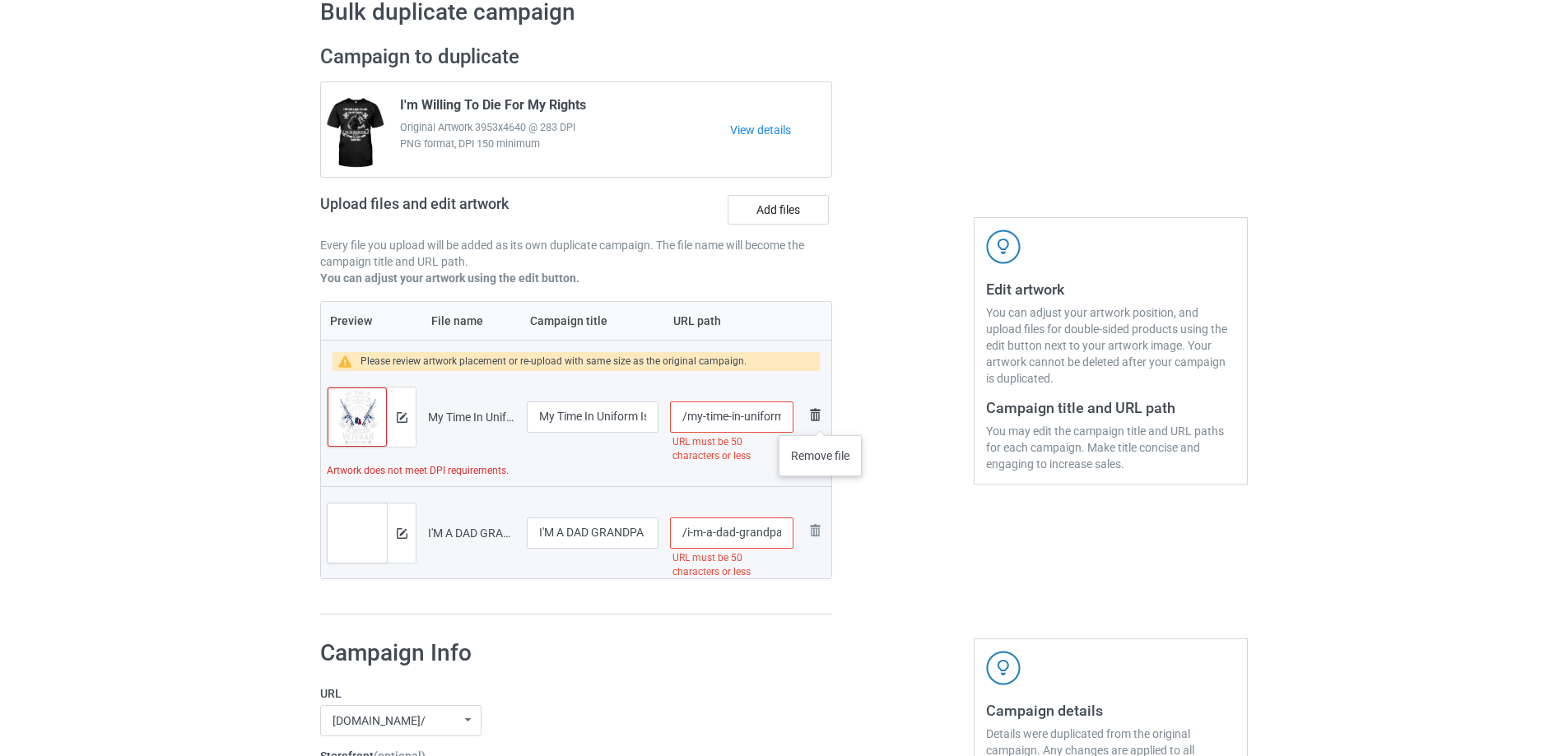
click at [820, 419] on img at bounding box center [814, 414] width 20 height 20
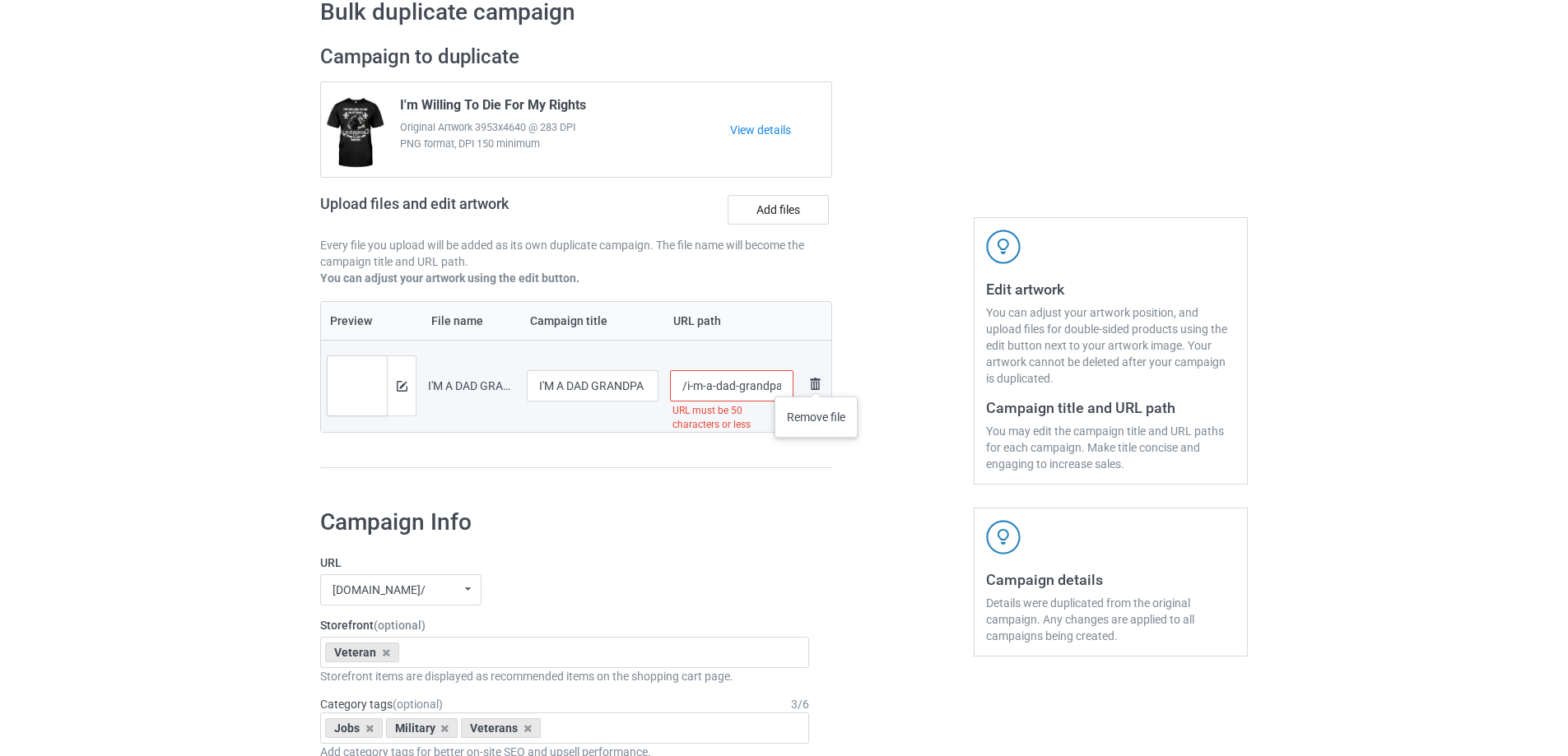
scroll to position [0, 212]
drag, startPoint x: 755, startPoint y: 386, endPoint x: 820, endPoint y: 379, distance: 65.4
click at [820, 379] on tr "Preview and edit artwork I'M A DAD GRANDPA AND A VETERAN NOTHING SCARES ME (Cus…" at bounding box center [576, 385] width 511 height 92
click at [737, 381] on input "/i-m-a-dad-grandpa-and-a-veteran-nothing-scares-me-custom" at bounding box center [732, 386] width 124 height 32
drag, startPoint x: 739, startPoint y: 388, endPoint x: 787, endPoint y: 393, distance: 48.3
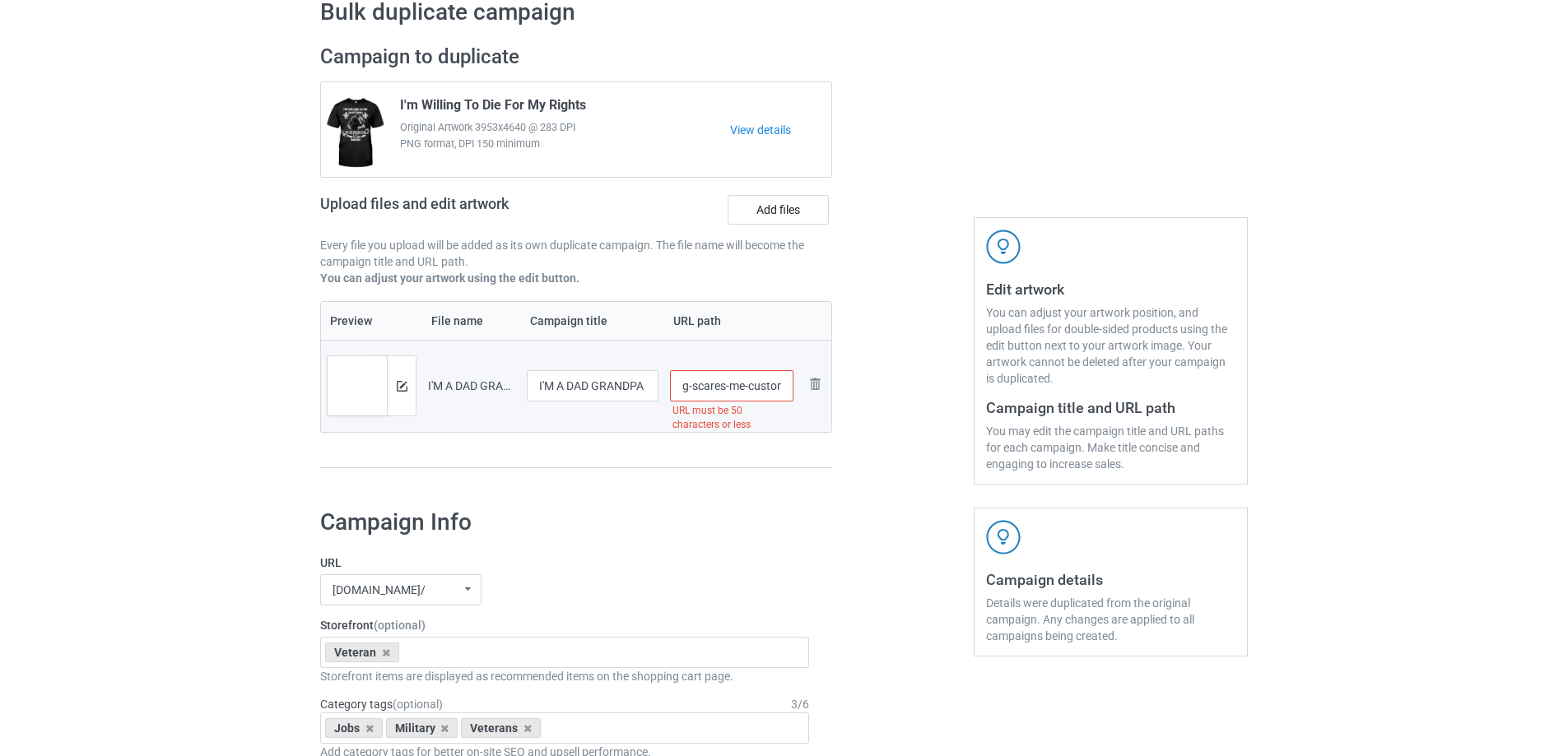
click at [787, 393] on input "/i-m-a-dad-grandpa-and-a-veteran-nothing-scares-me-custom" at bounding box center [732, 386] width 124 height 32
type input "/i-m-a-dad-grandpa-and-a-veteran-nothing-scares-me"
click at [623, 391] on input "I'M A DAD GRANDPA AND A VETERAN NOTHING SCARES ME (Custom)" at bounding box center [592, 386] width 132 height 32
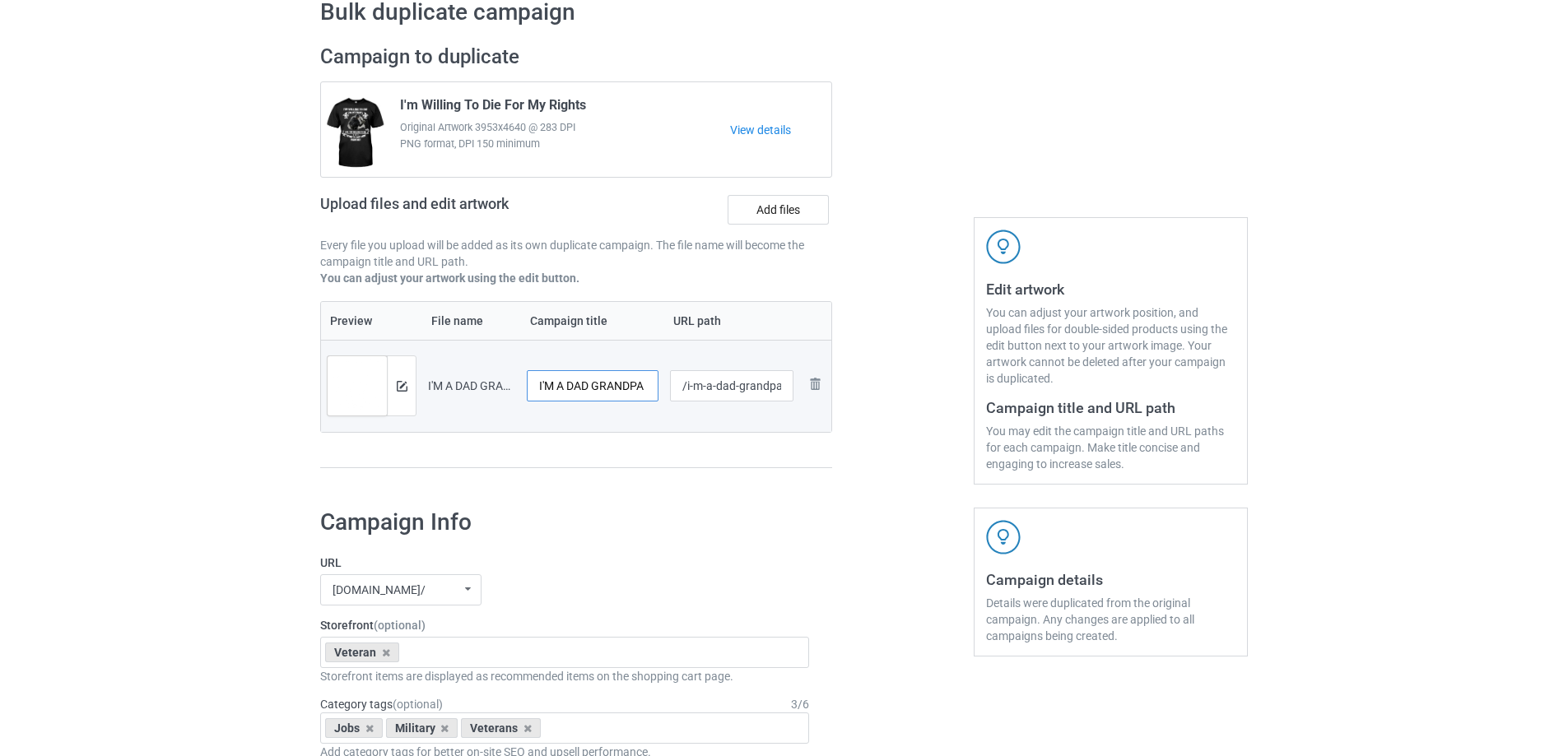
scroll to position [0, 258]
drag, startPoint x: 607, startPoint y: 390, endPoint x: 665, endPoint y: 393, distance: 58.1
click at [665, 393] on tr "Preview and edit artwork I'M A DAD GRANDPA AND A VETERAN NOTHING SCARES ME (Cus…" at bounding box center [576, 385] width 511 height 92
type input "I'M A DAD [PERSON_NAME] AND A VETERAN NOTHING SCARES ME"
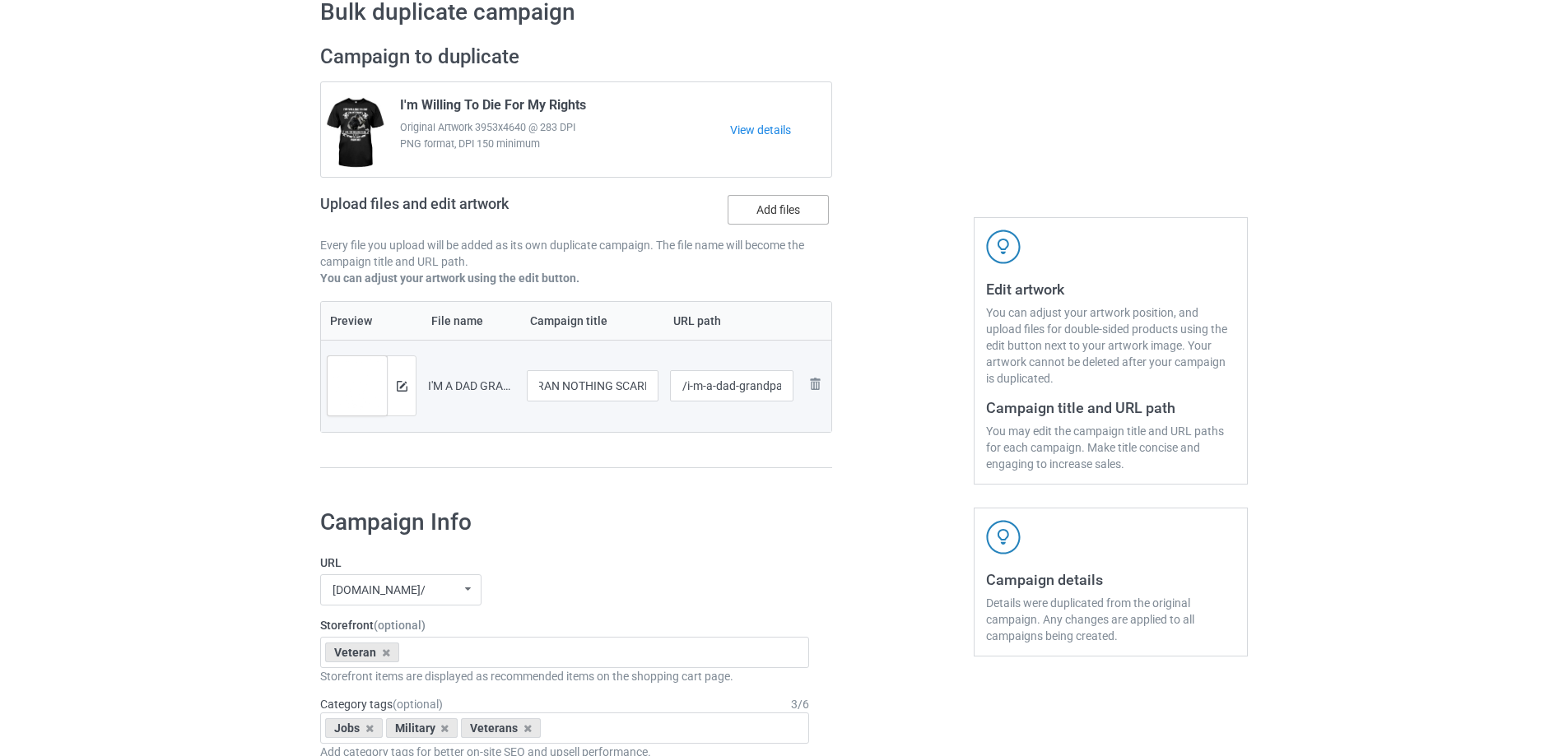
scroll to position [0, 0]
click at [743, 221] on label "Add files" at bounding box center [777, 210] width 101 height 30
click at [0, 0] on input "Add files" at bounding box center [0, 0] width 0 height 0
click at [769, 209] on label "Add files" at bounding box center [777, 210] width 101 height 30
click at [0, 0] on input "Add files" at bounding box center [0, 0] width 0 height 0
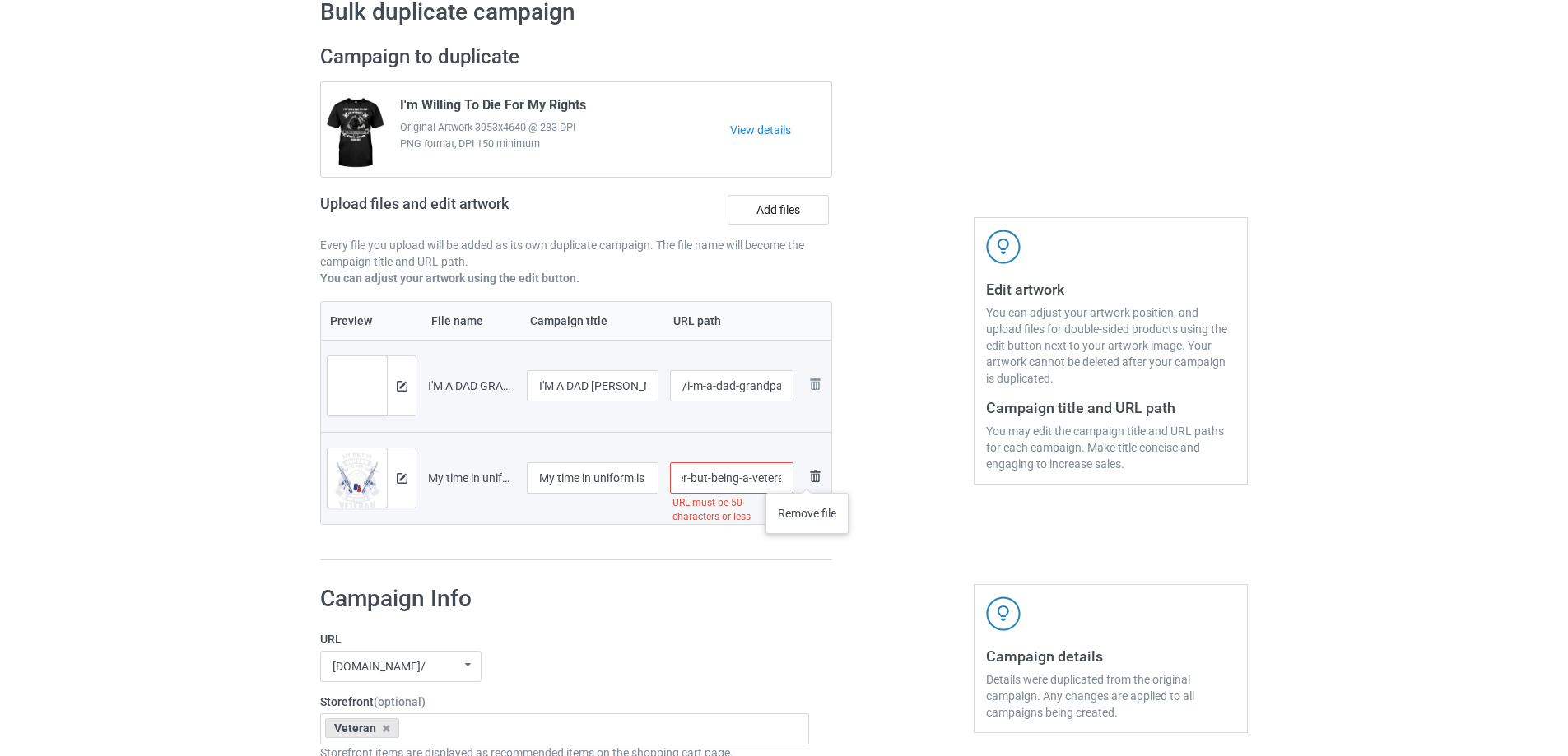
scroll to position [0, 200]
drag, startPoint x: 729, startPoint y: 485, endPoint x: 799, endPoint y: 474, distance: 70.9
click at [805, 476] on tr "Preview and edit artwork My time in uniform is over but being a veteran never e…" at bounding box center [576, 478] width 511 height 92
click at [736, 472] on input "/my-time-in-uniform-is-over-but-being-a-veteran-never-ends" at bounding box center [732, 479] width 124 height 32
drag, startPoint x: 725, startPoint y: 478, endPoint x: 787, endPoint y: 477, distance: 62.0
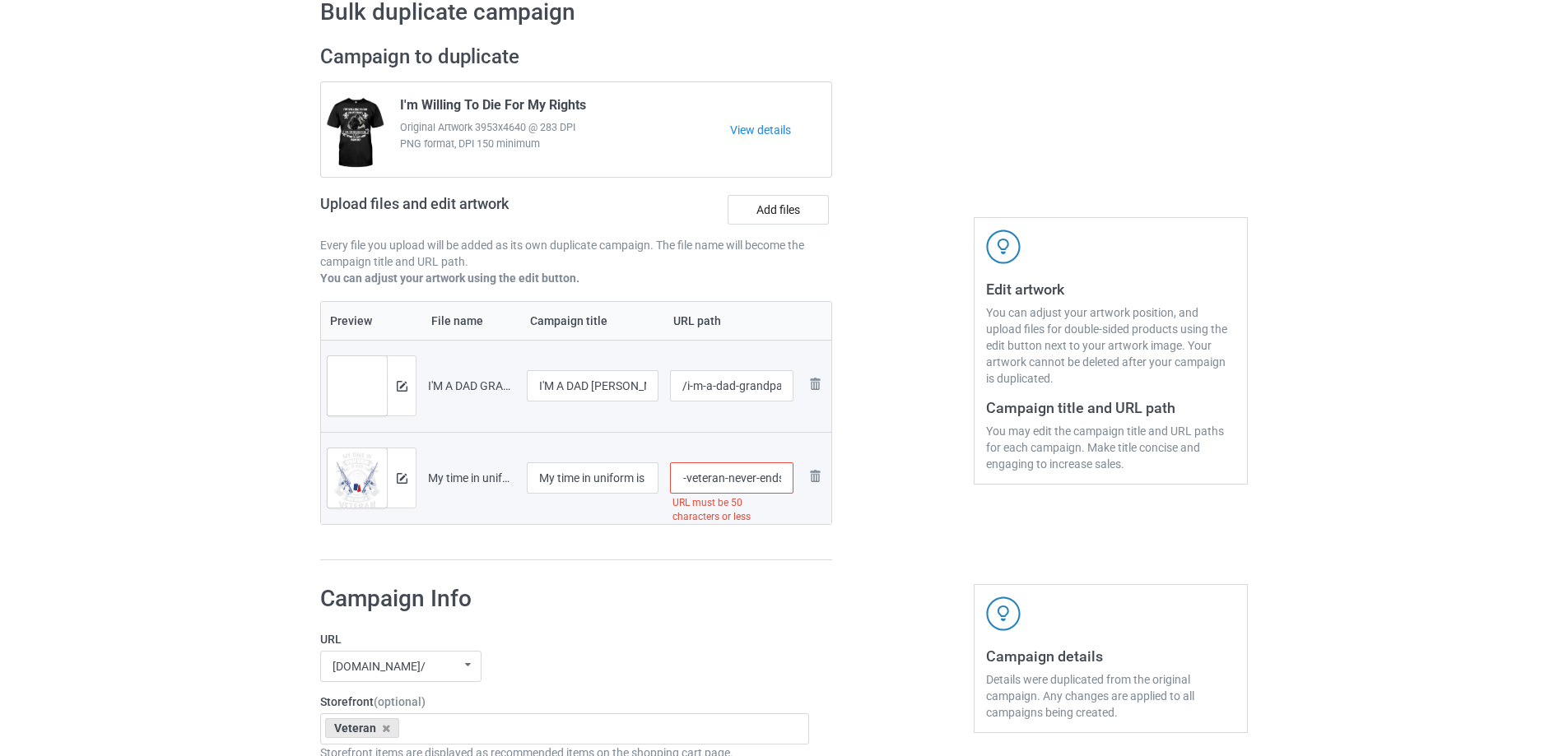
click at [787, 477] on input "/my-time-in-uniform-is-over-but-being-a-veteran-never-ends" at bounding box center [732, 479] width 124 height 32
type input "/my-time-in-uniform-is-over-but-being-a-veteran-3"
click at [405, 482] on img at bounding box center [401, 478] width 10 height 10
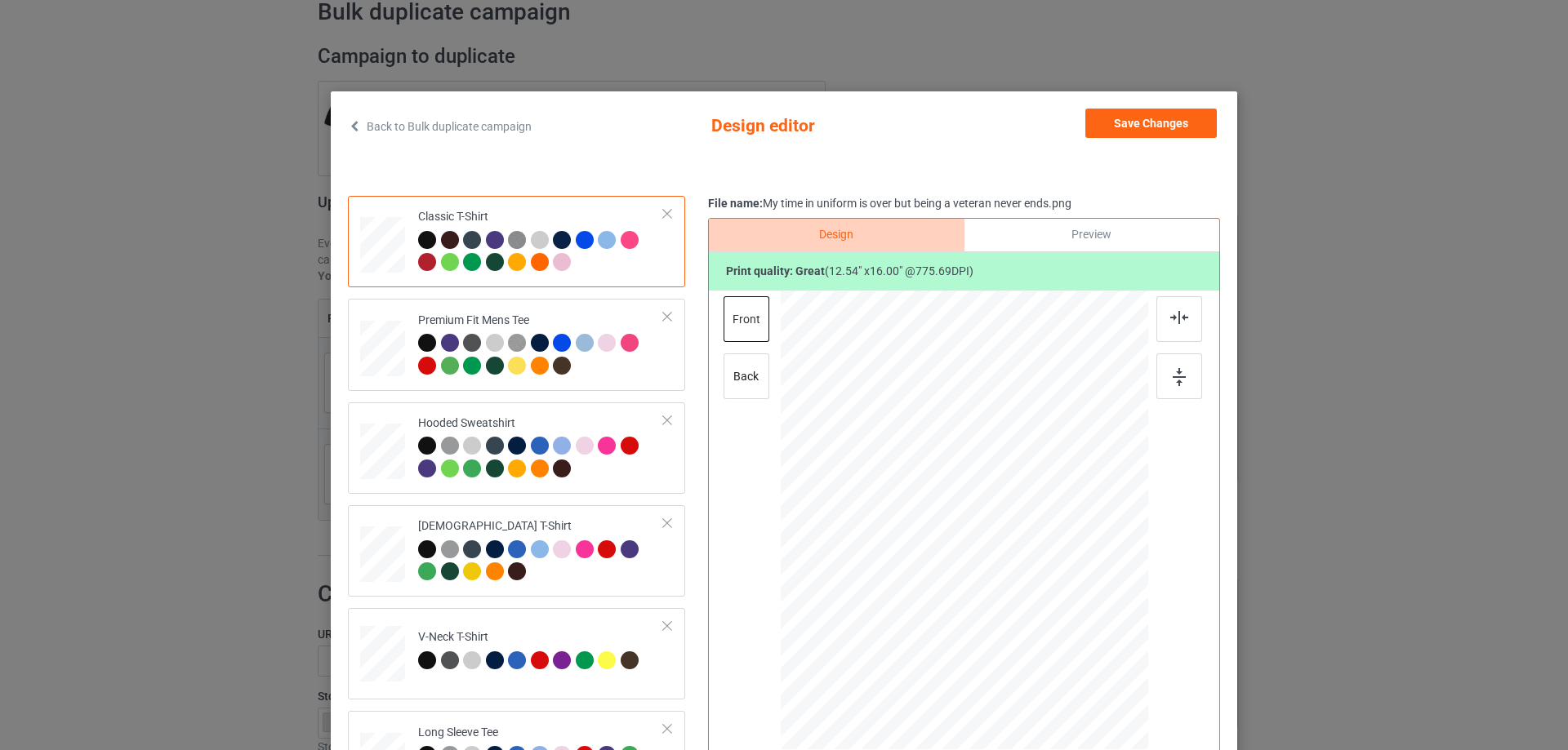
click at [367, 120] on link "Back to Bulk duplicate campaign" at bounding box center [440, 126] width 183 height 36
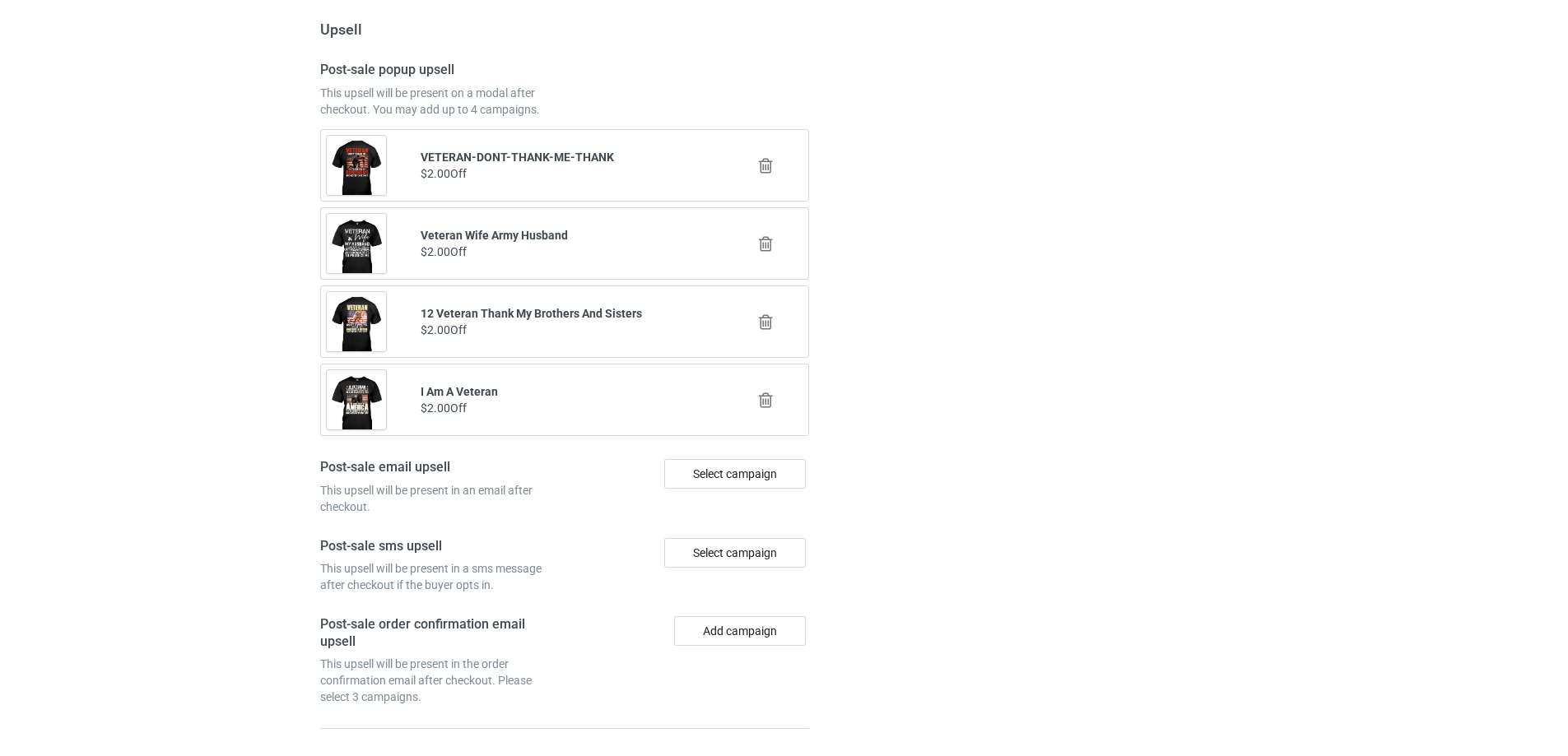
scroll to position [1991, 0]
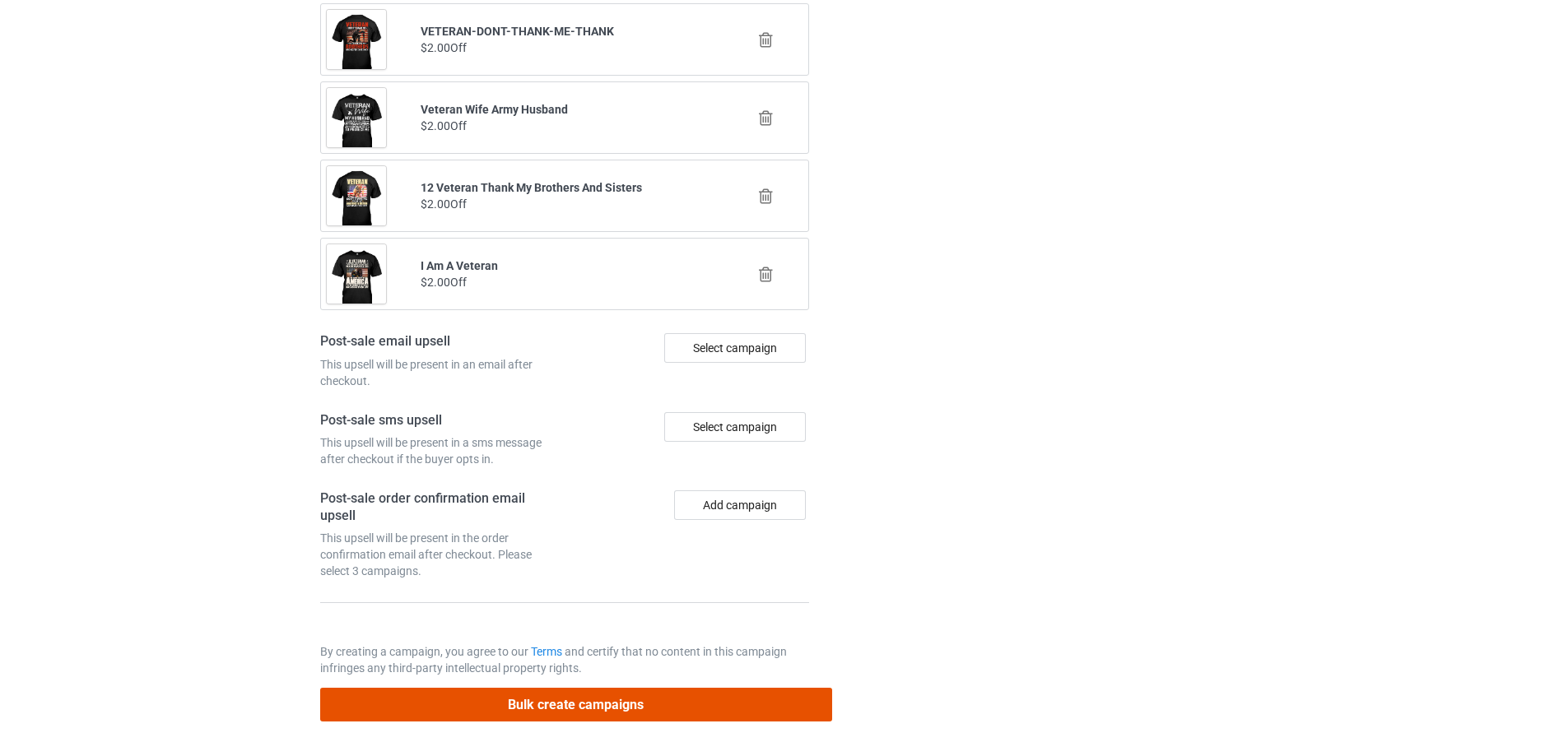
click at [560, 709] on button "Bulk create campaigns" at bounding box center [576, 705] width 511 height 34
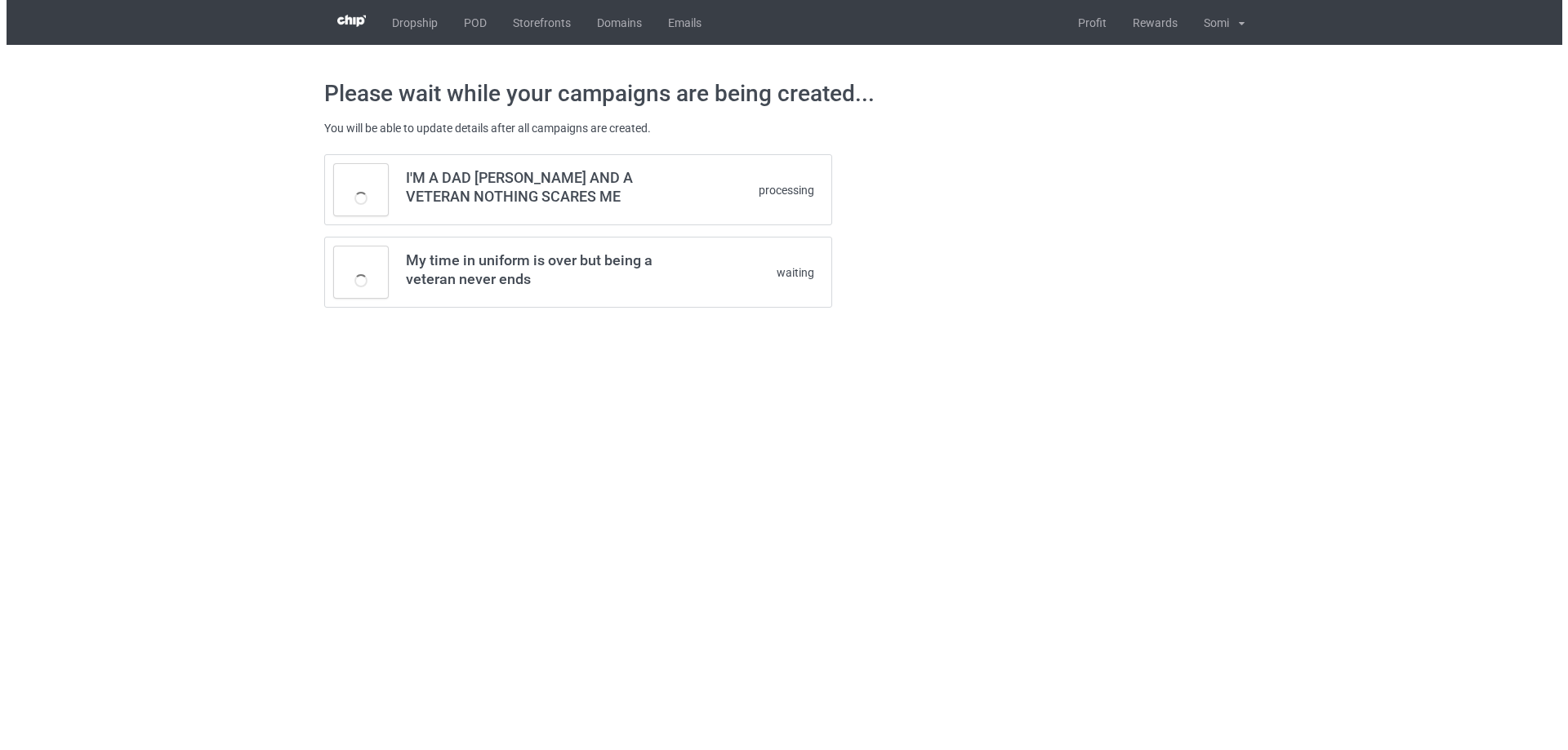
scroll to position [0, 0]
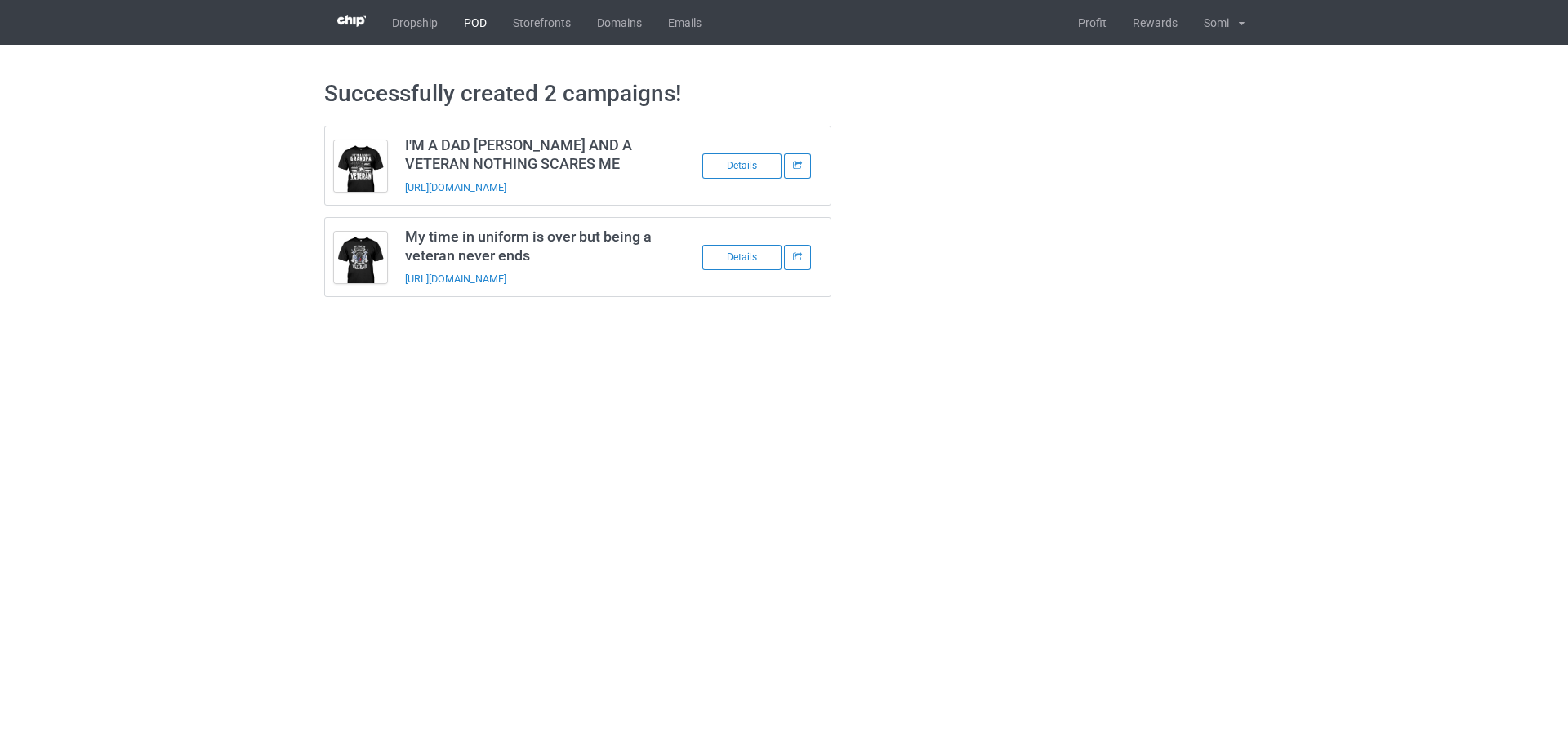
click at [485, 19] on link "POD" at bounding box center [475, 22] width 49 height 44
